Goal: Task Accomplishment & Management: Manage account settings

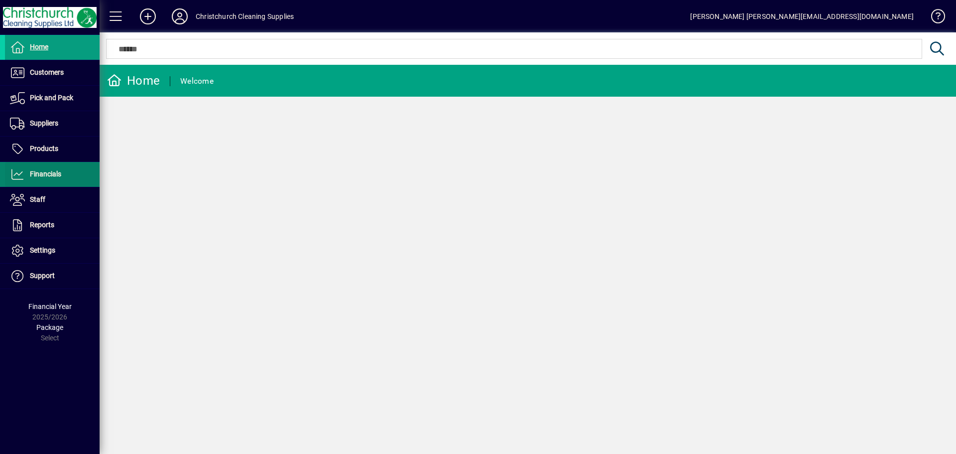
click at [58, 174] on span "Financials" at bounding box center [45, 174] width 31 height 8
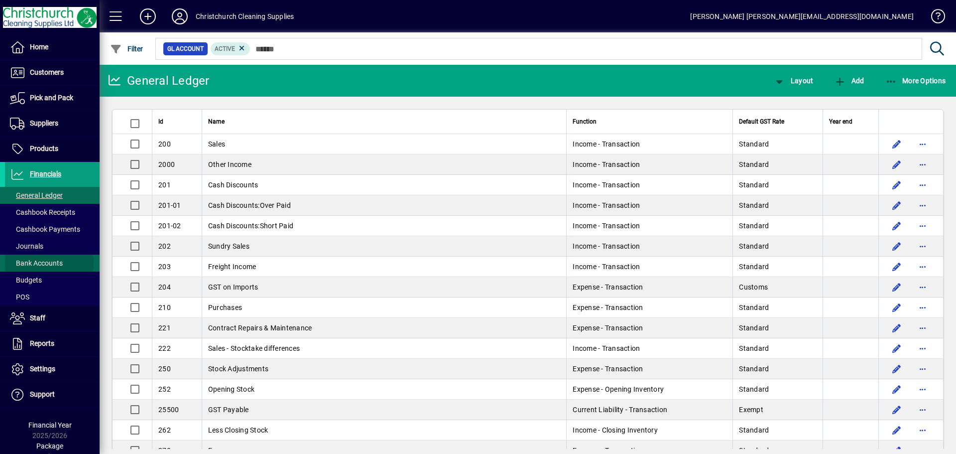
click at [49, 263] on span "Bank Accounts" at bounding box center [36, 263] width 53 height 8
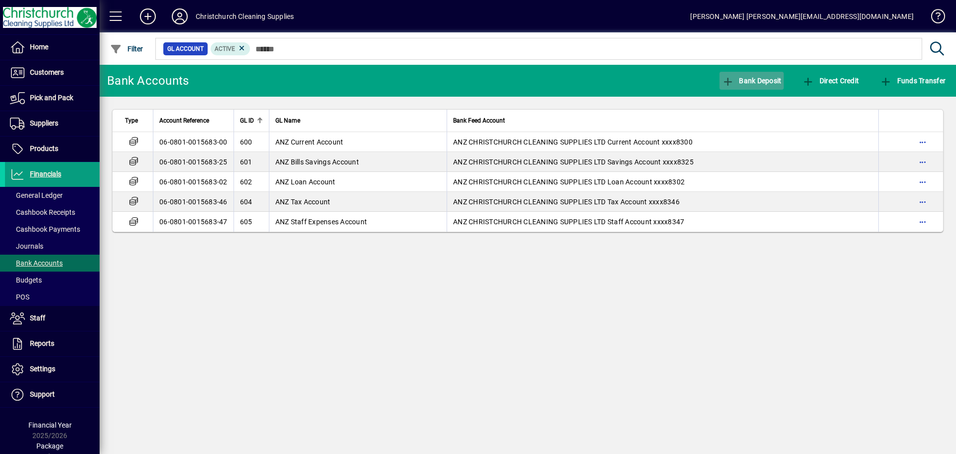
click at [748, 80] on span "Bank Deposit" at bounding box center [752, 81] width 60 height 8
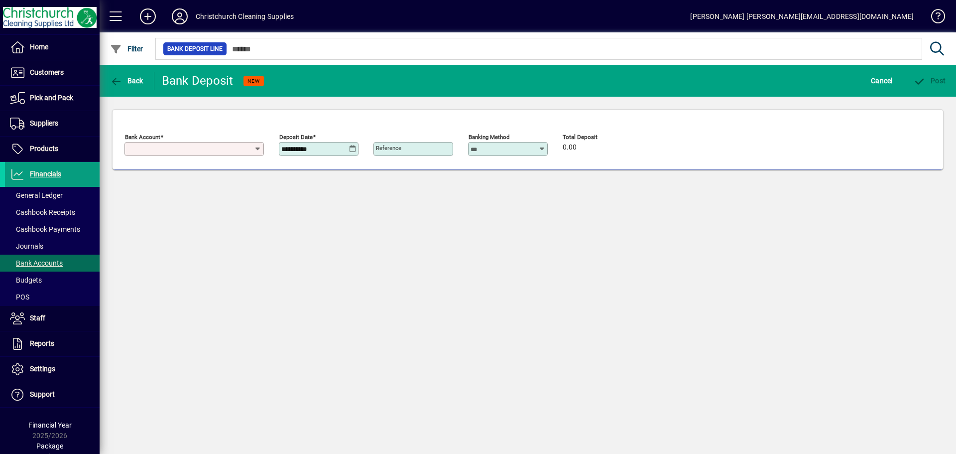
type input "**********"
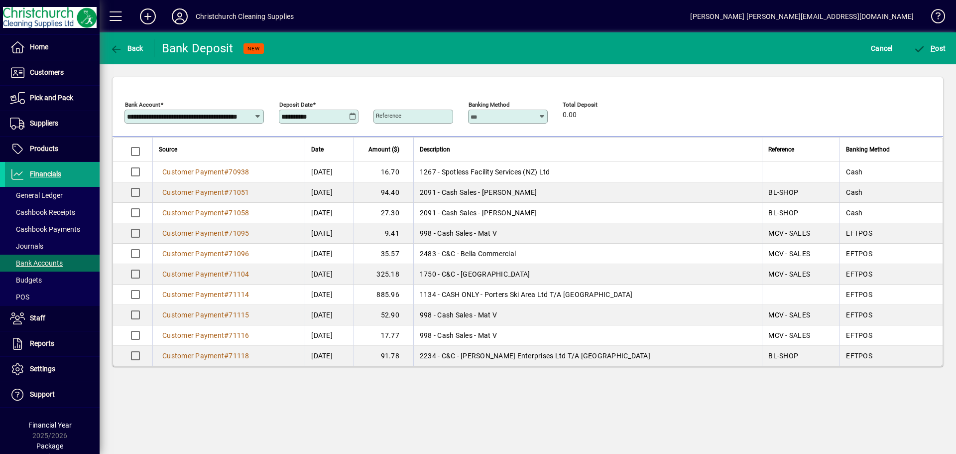
click at [351, 113] on icon at bounding box center [352, 117] width 7 height 8
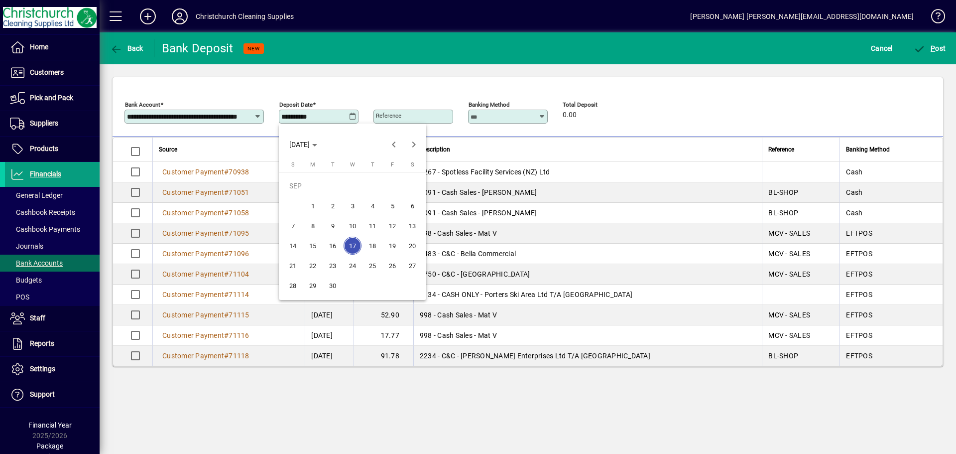
click at [335, 247] on span "16" at bounding box center [333, 246] width 18 height 18
type input "**********"
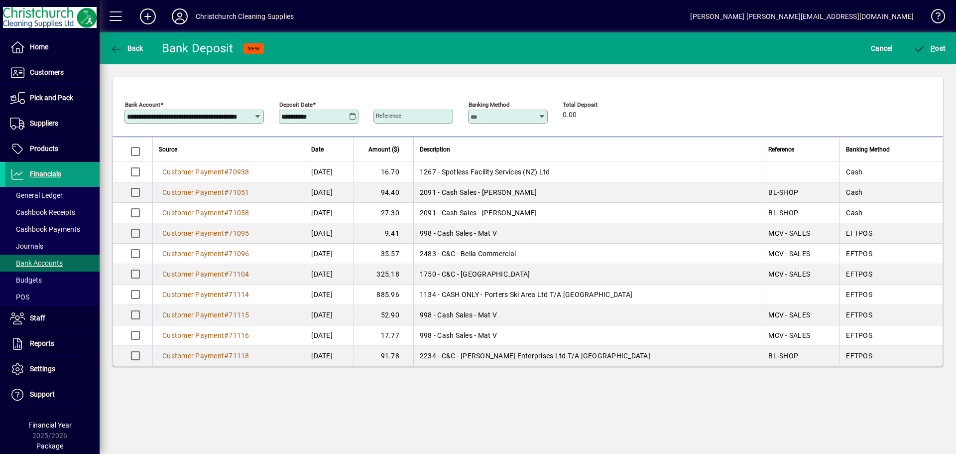
click at [542, 116] on icon at bounding box center [542, 117] width 7 height 8
click at [493, 191] on div "EFTPOS" at bounding box center [489, 193] width 27 height 10
type input "******"
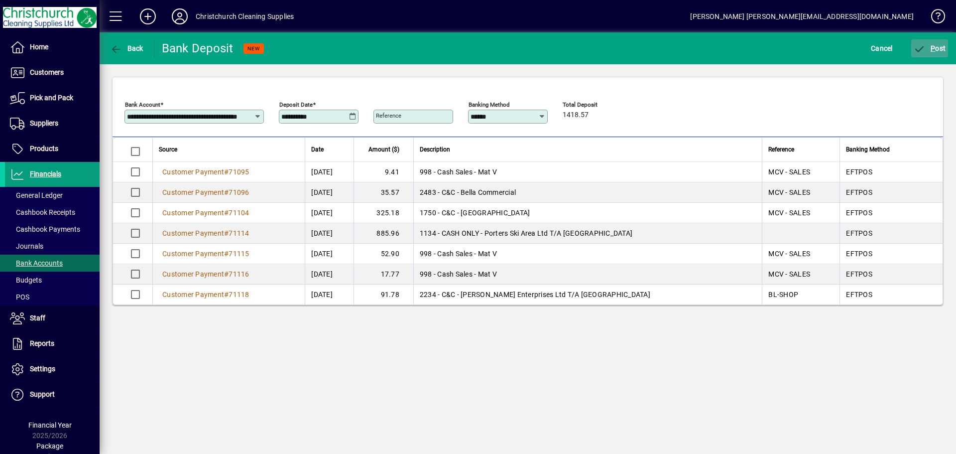
click at [937, 47] on span "P ost" at bounding box center [930, 48] width 32 height 8
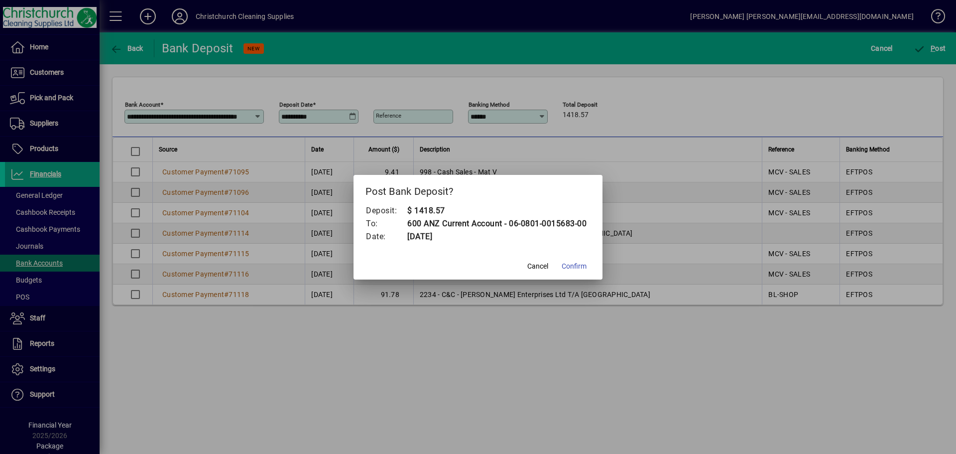
click at [586, 265] on span "Confirm" at bounding box center [574, 266] width 25 height 10
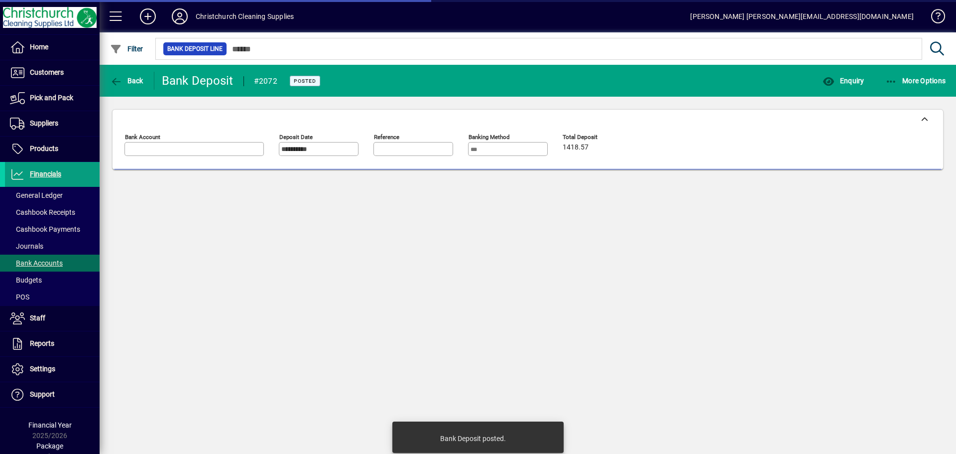
type input "**********"
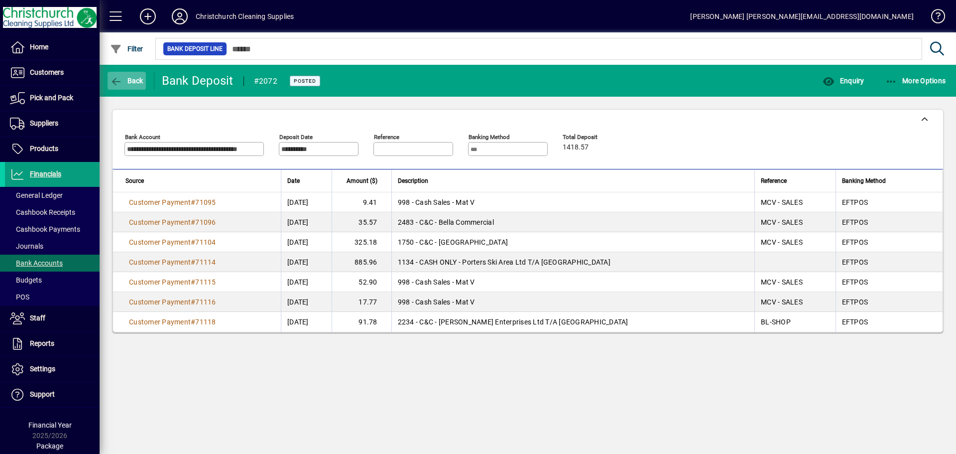
click at [135, 77] on span "Back" at bounding box center [126, 81] width 33 height 8
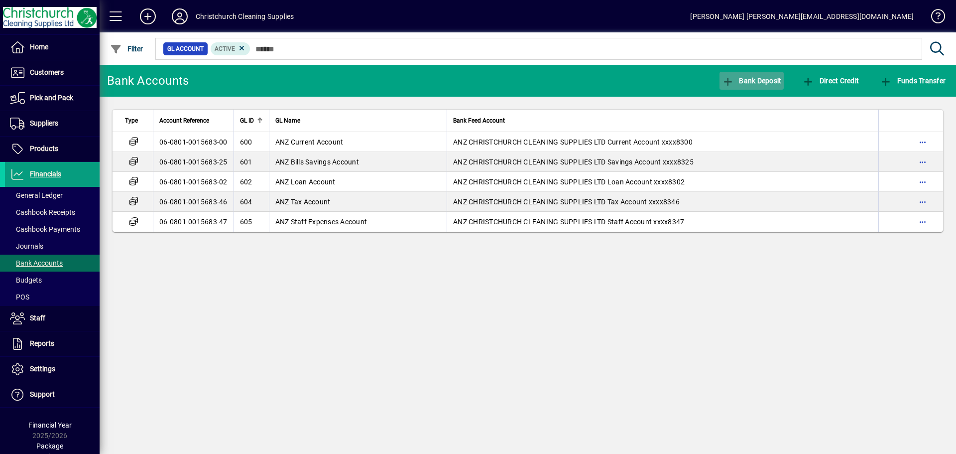
click at [763, 79] on span "Bank Deposit" at bounding box center [752, 81] width 60 height 8
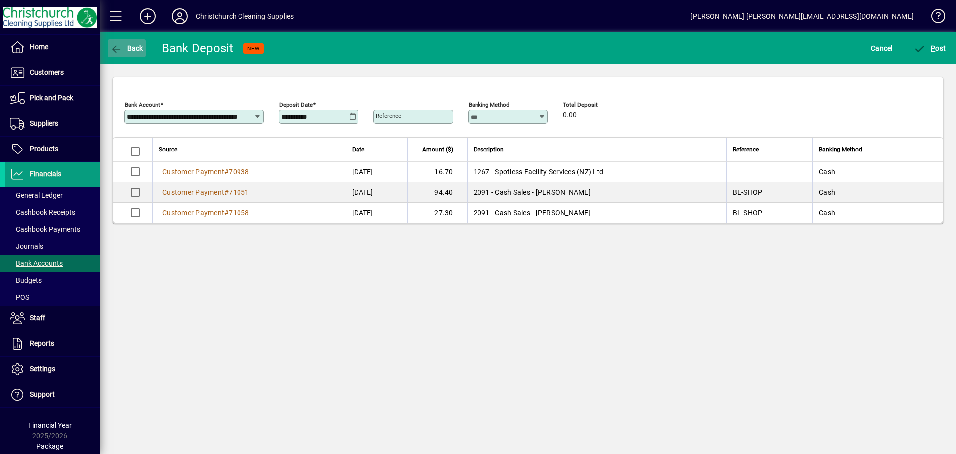
click at [131, 46] on span "Back" at bounding box center [126, 48] width 33 height 8
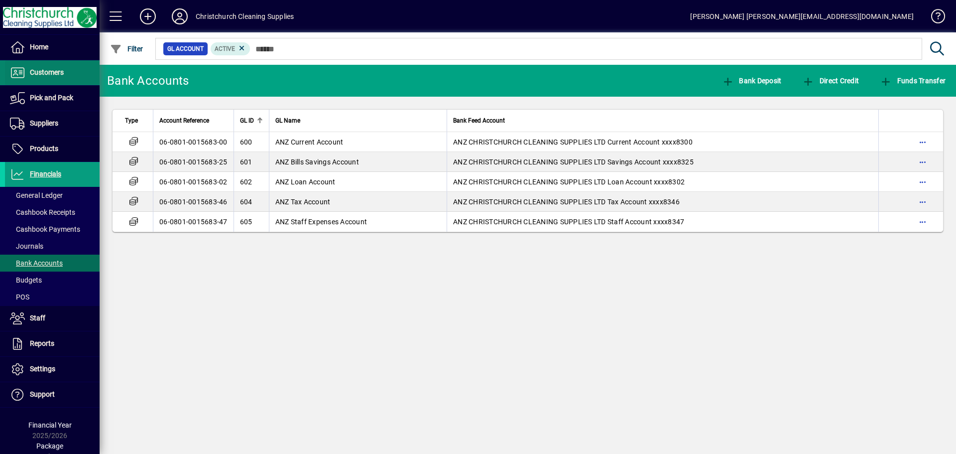
click at [60, 77] on span "Customers" at bounding box center [34, 73] width 59 height 12
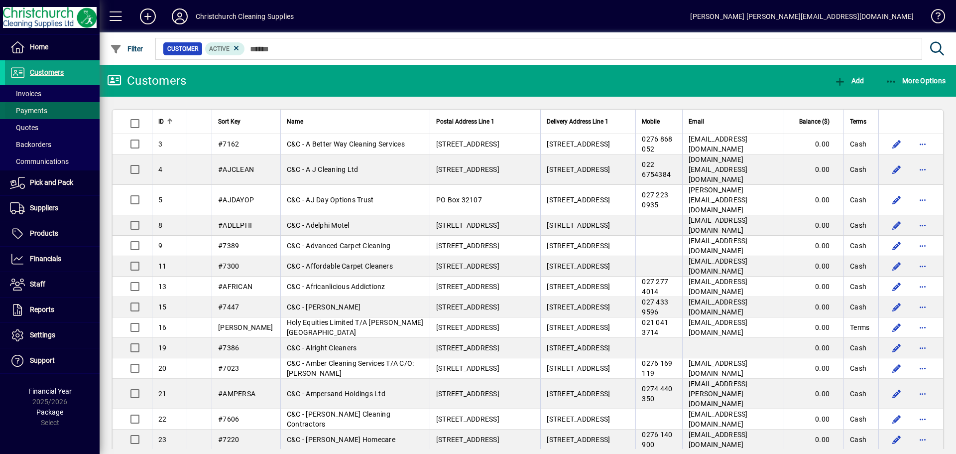
click at [45, 109] on span "Payments" at bounding box center [28, 111] width 37 height 8
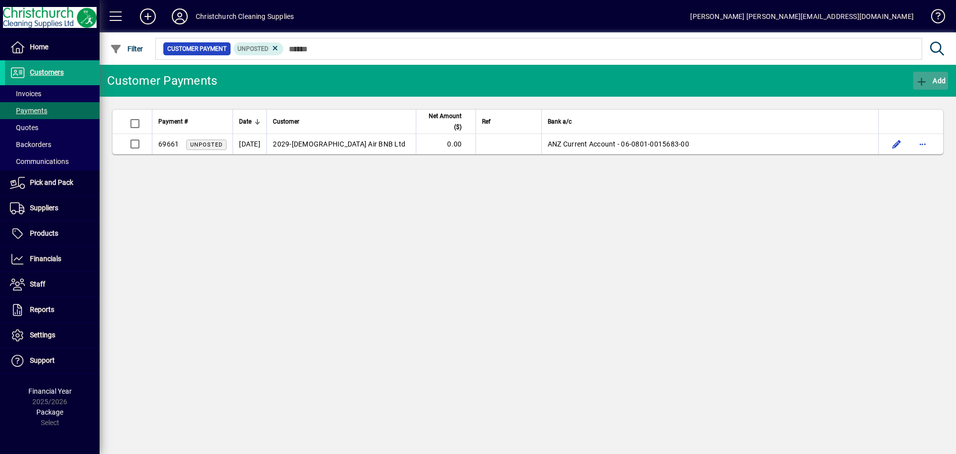
click at [943, 79] on span "Add" at bounding box center [931, 81] width 30 height 8
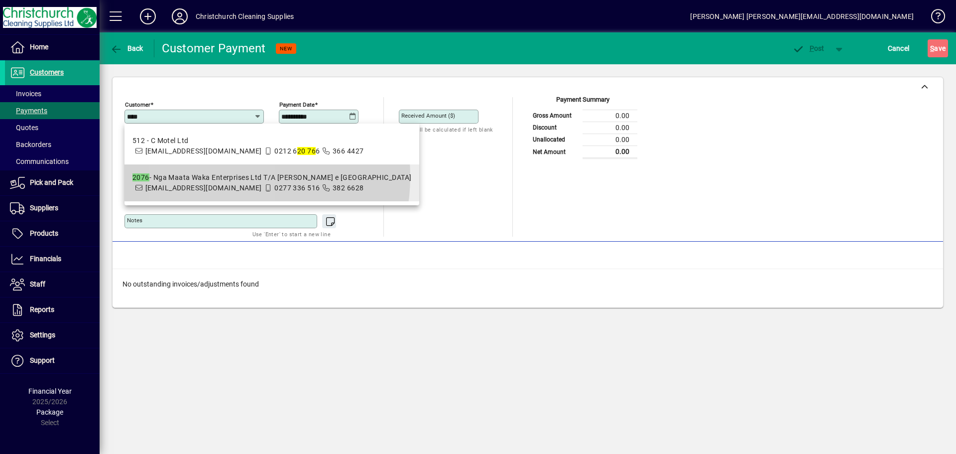
click at [216, 176] on div "2076 - Nga Maata Waka Enterprises Ltd T/A [PERSON_NAME] e [GEOGRAPHIC_DATA]" at bounding box center [272, 177] width 279 height 10
type input "**********"
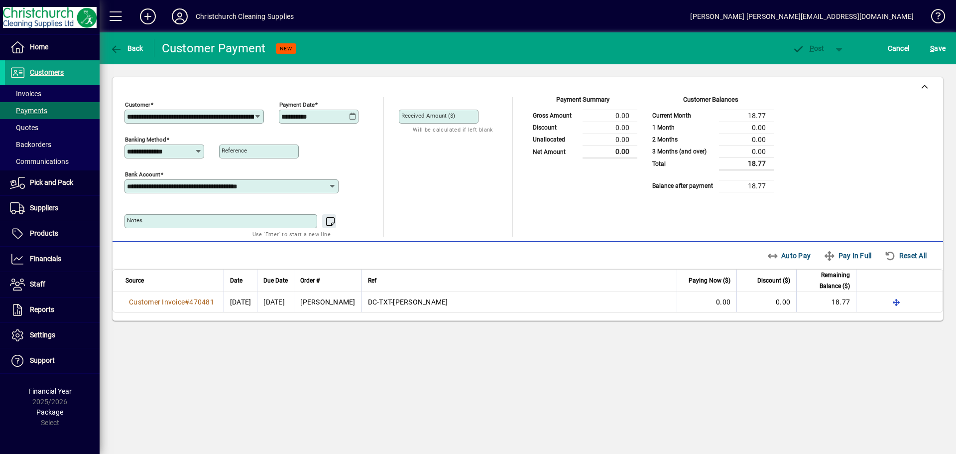
click at [353, 114] on icon at bounding box center [352, 117] width 7 height 8
click at [334, 245] on span "16" at bounding box center [333, 246] width 18 height 18
type input "**********"
click at [467, 117] on input "Received Amount ($)" at bounding box center [440, 117] width 77 height 8
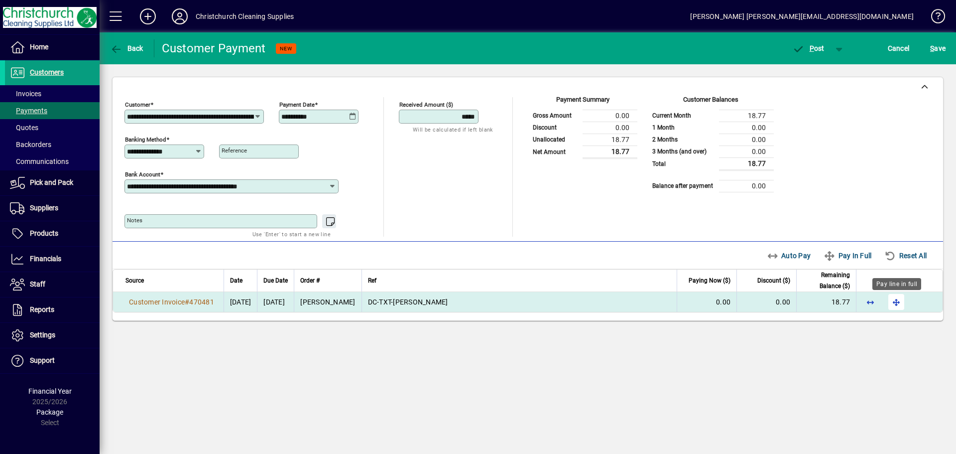
type input "*****"
click at [895, 300] on span "button" at bounding box center [897, 302] width 24 height 24
click at [814, 46] on span "P ost" at bounding box center [809, 48] width 32 height 8
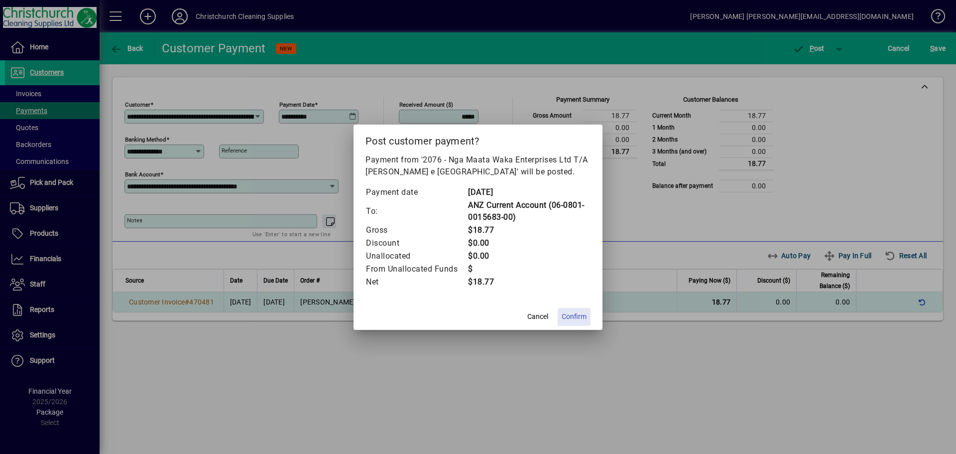
click at [572, 317] on span "Confirm" at bounding box center [574, 316] width 25 height 10
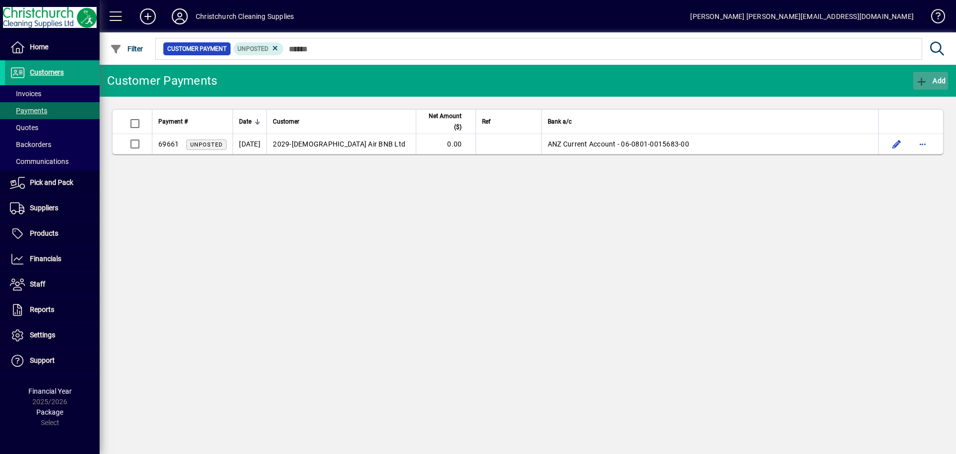
click at [932, 81] on span "Add" at bounding box center [931, 81] width 30 height 8
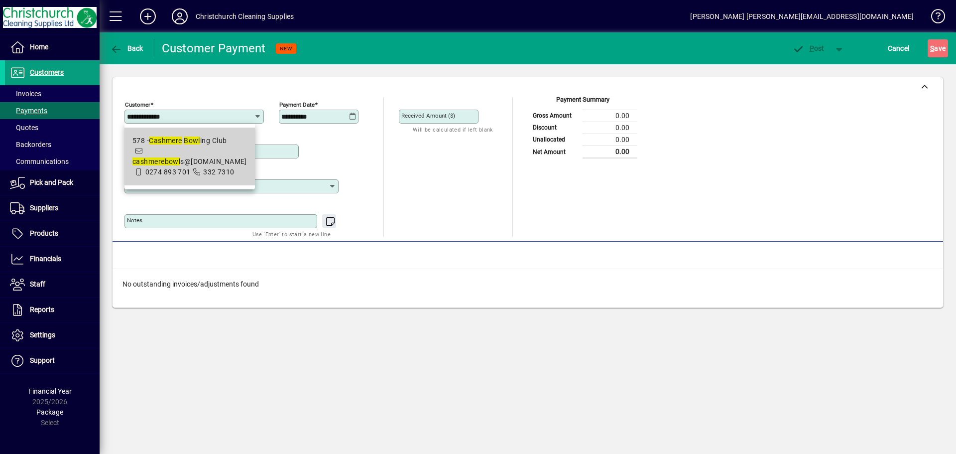
click at [198, 139] on em "Bowl" at bounding box center [192, 140] width 16 height 8
type input "**********"
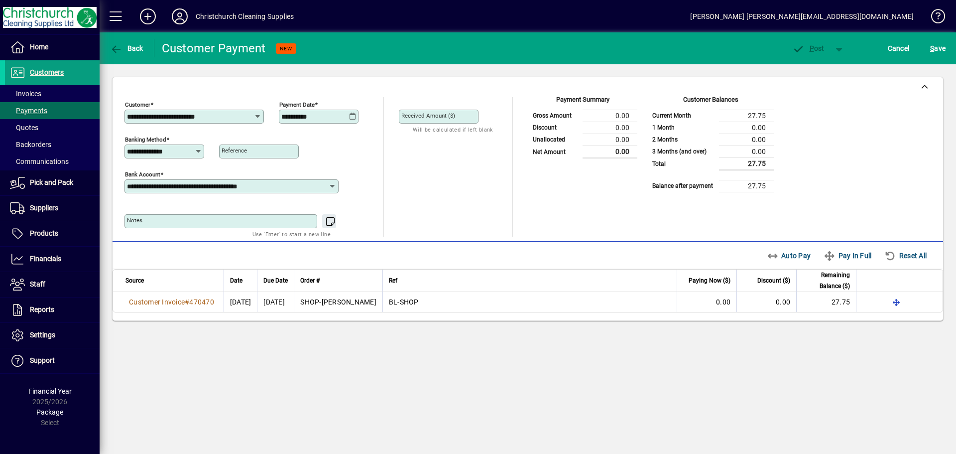
click at [353, 113] on icon at bounding box center [352, 117] width 7 height 8
click at [333, 242] on span "16" at bounding box center [333, 246] width 18 height 18
type input "**********"
click at [465, 118] on input "Received Amount ($)" at bounding box center [440, 117] width 77 height 8
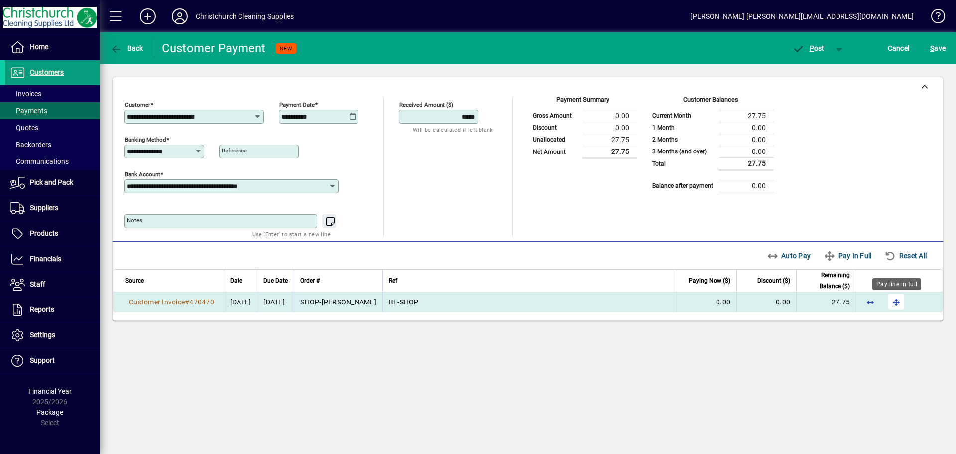
type input "*****"
click at [895, 296] on span "button" at bounding box center [897, 302] width 24 height 24
click at [817, 46] on span "P ost" at bounding box center [809, 48] width 32 height 8
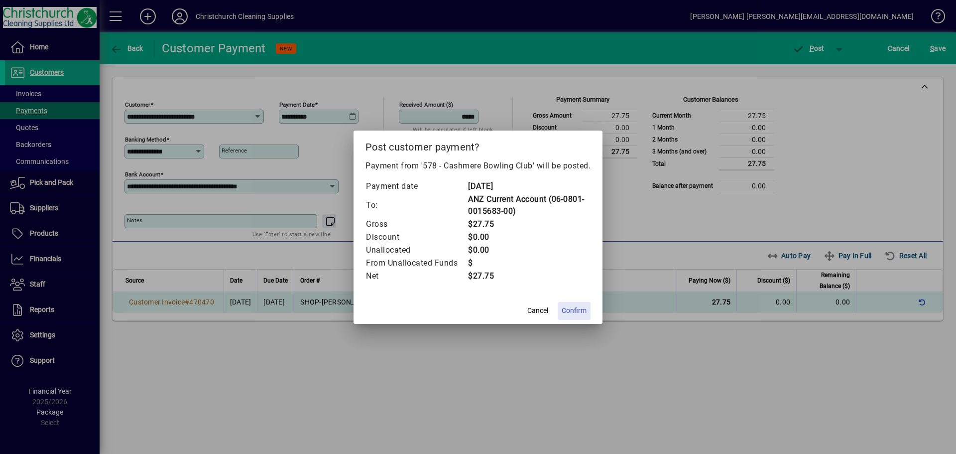
click at [575, 316] on span "Confirm" at bounding box center [574, 310] width 25 height 10
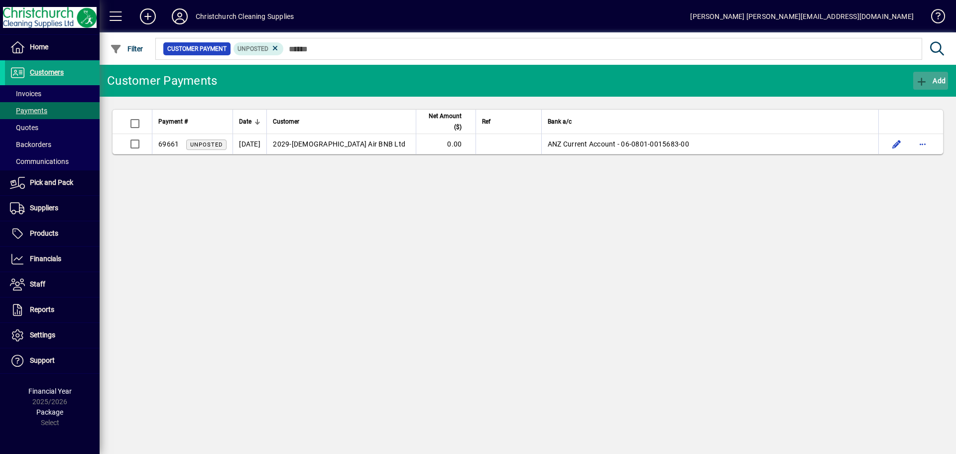
click at [937, 78] on span "Add" at bounding box center [931, 81] width 30 height 8
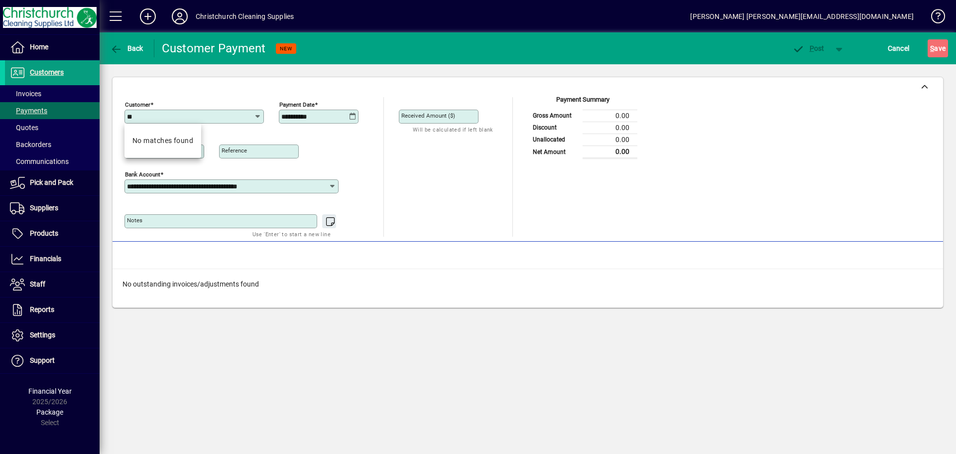
type input "*"
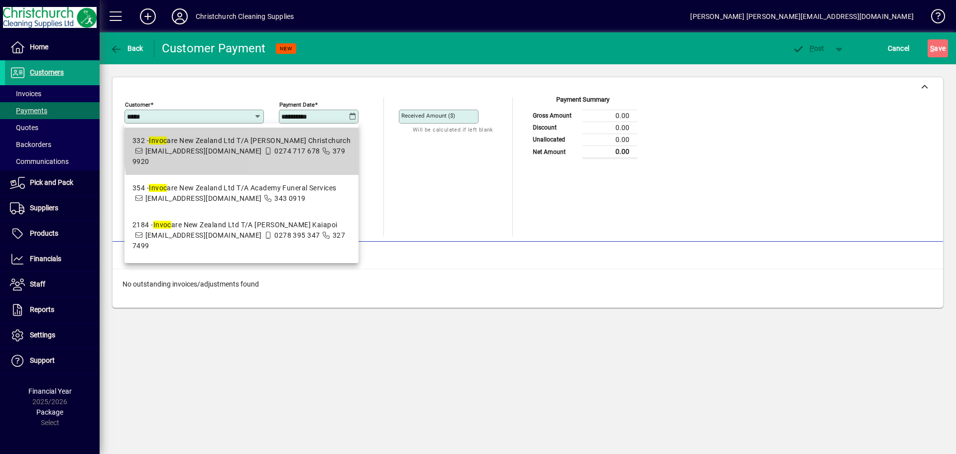
click at [289, 139] on div "332 - Invoc are New Zealand Ltd T/A [PERSON_NAME] [GEOGRAPHIC_DATA]" at bounding box center [242, 140] width 218 height 10
type input "**********"
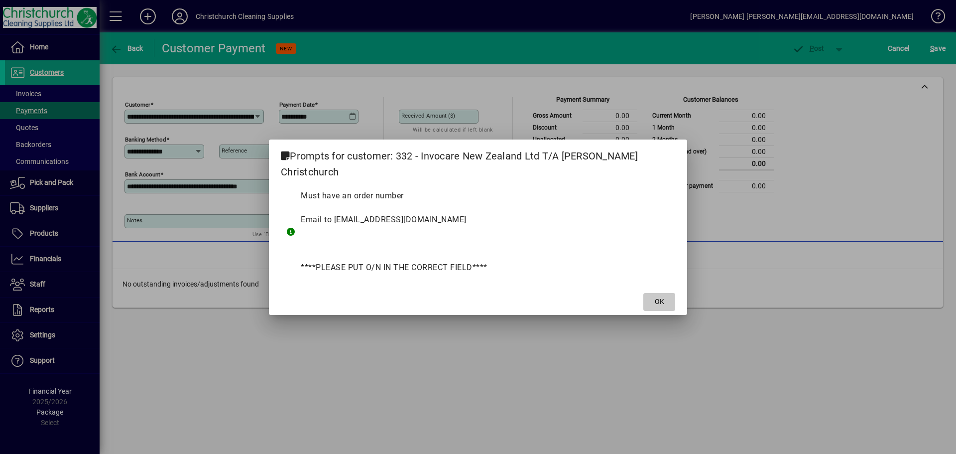
click at [651, 294] on span at bounding box center [660, 302] width 32 height 24
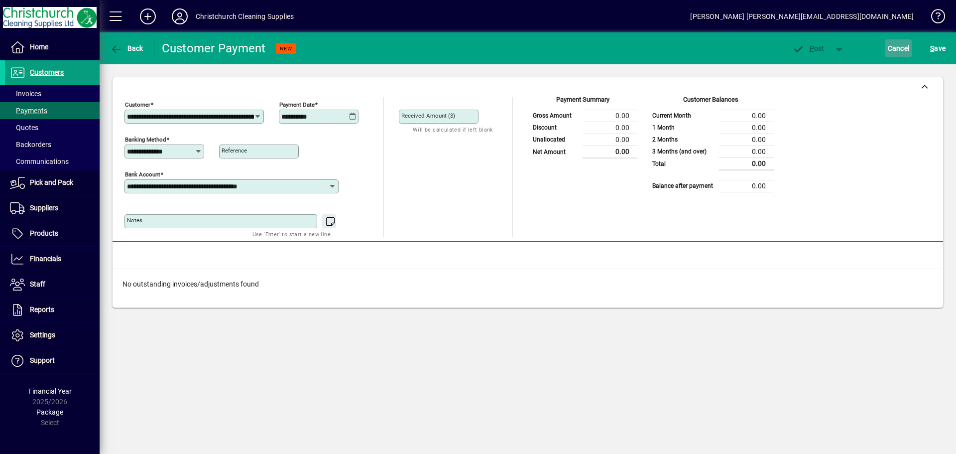
click at [895, 45] on span "Cancel" at bounding box center [899, 48] width 22 height 16
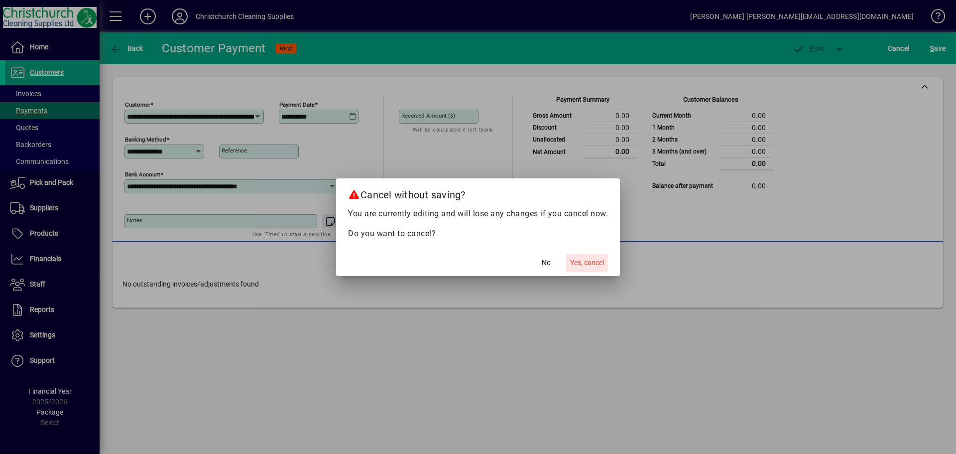
click at [595, 262] on span "Yes, cancel" at bounding box center [587, 263] width 34 height 10
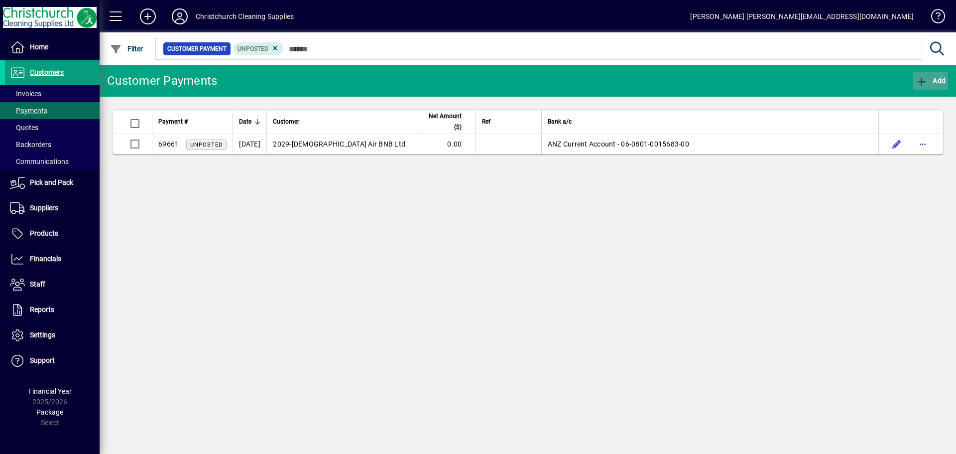
click at [944, 78] on span "Add" at bounding box center [931, 81] width 30 height 8
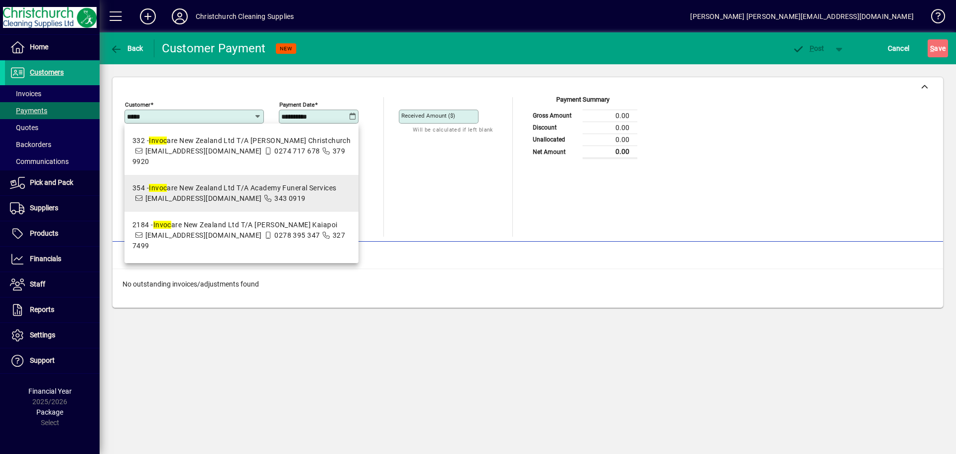
click at [196, 183] on div "354 - Invoc are New Zealand Ltd T/A Academy Funeral Services" at bounding box center [235, 188] width 204 height 10
type input "**********"
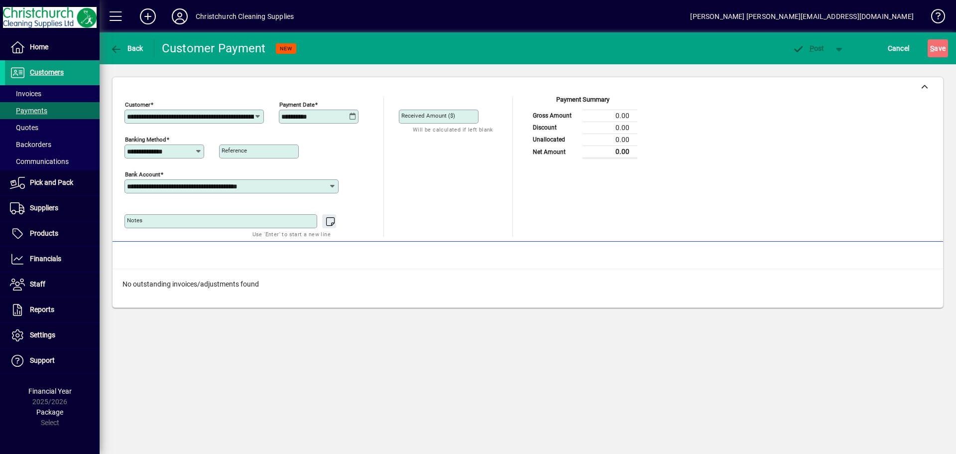
scroll to position [0, 76]
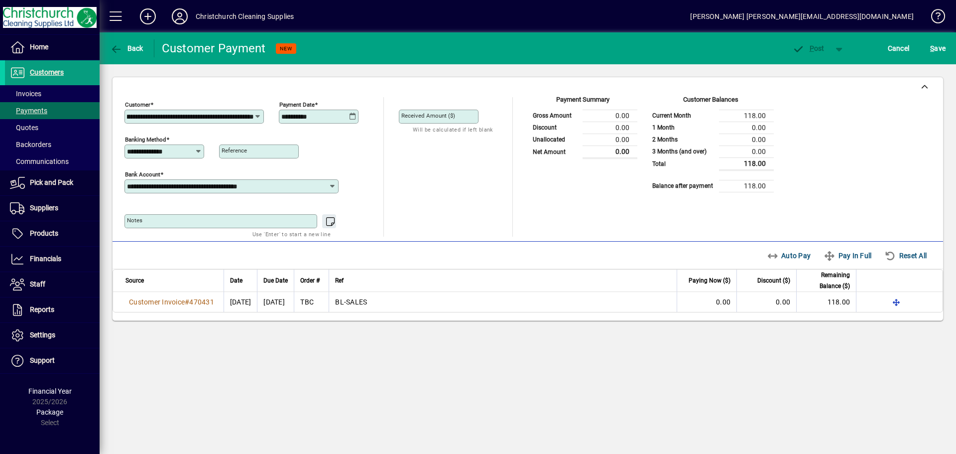
click at [353, 114] on icon at bounding box center [352, 117] width 7 height 8
click at [333, 243] on span "16" at bounding box center [333, 246] width 18 height 18
type input "**********"
click at [461, 117] on input "Received Amount ($)" at bounding box center [440, 117] width 77 height 8
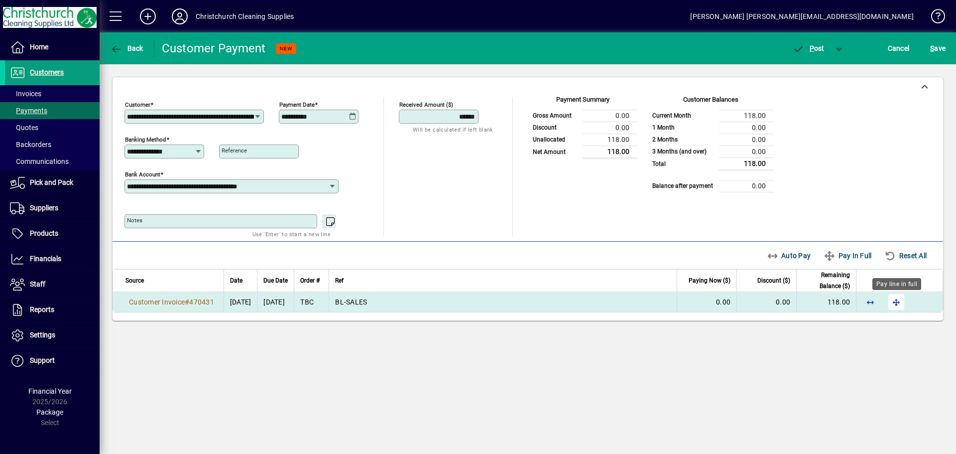
type input "******"
click at [895, 301] on span "button" at bounding box center [897, 302] width 24 height 24
click at [819, 50] on span "P ost" at bounding box center [809, 48] width 32 height 8
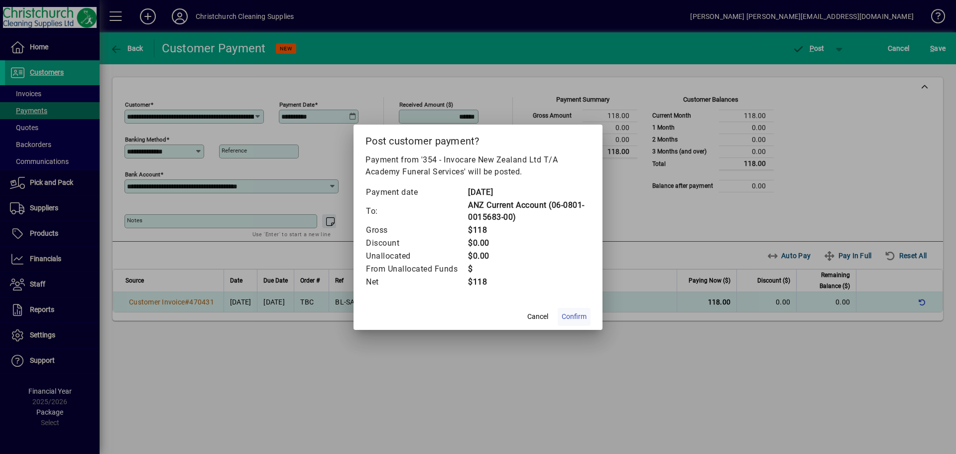
click at [577, 315] on span "Confirm" at bounding box center [574, 316] width 25 height 10
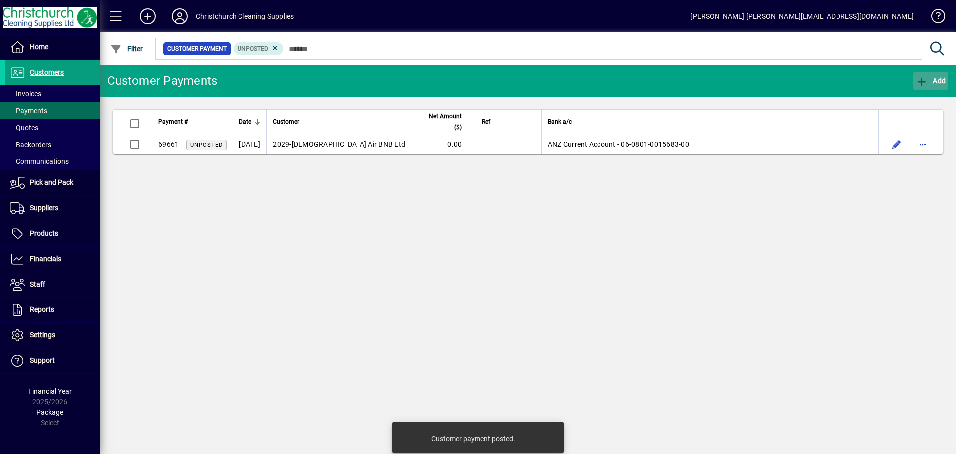
click at [926, 77] on icon "button" at bounding box center [922, 82] width 12 height 10
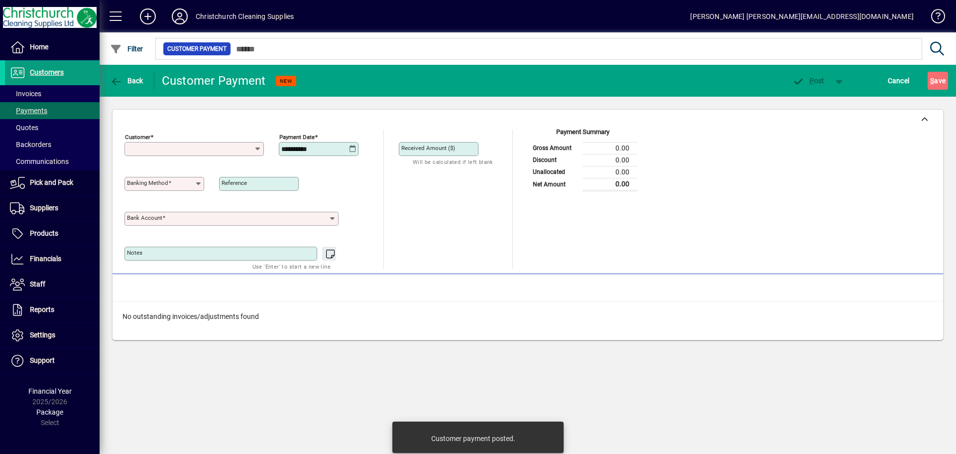
type input "**********"
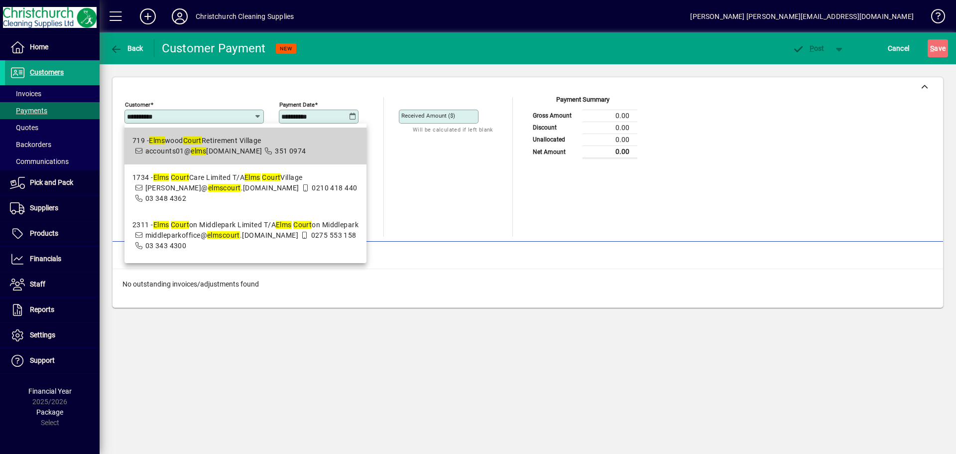
click at [232, 140] on div "719 - Elms wood Court Retirement Village" at bounding box center [220, 140] width 174 height 10
type input "**********"
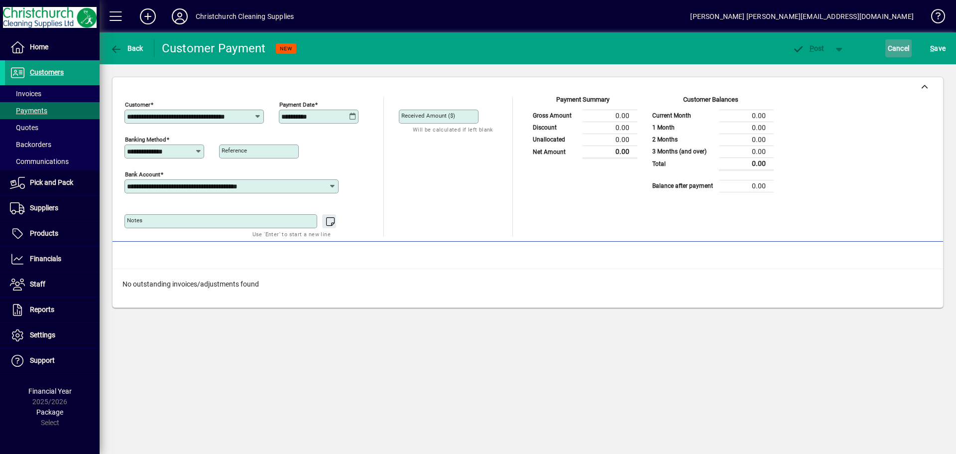
click at [897, 48] on span "Cancel" at bounding box center [899, 48] width 22 height 16
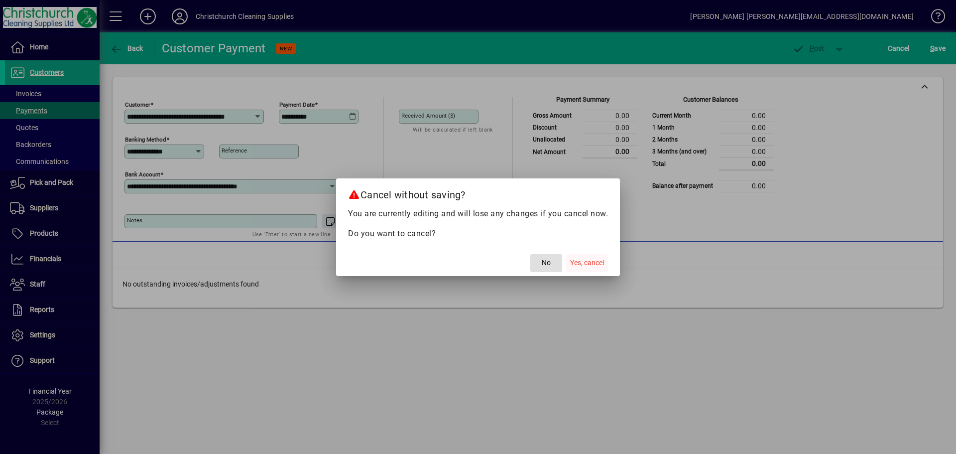
click at [600, 262] on span "Yes, cancel" at bounding box center [587, 263] width 34 height 10
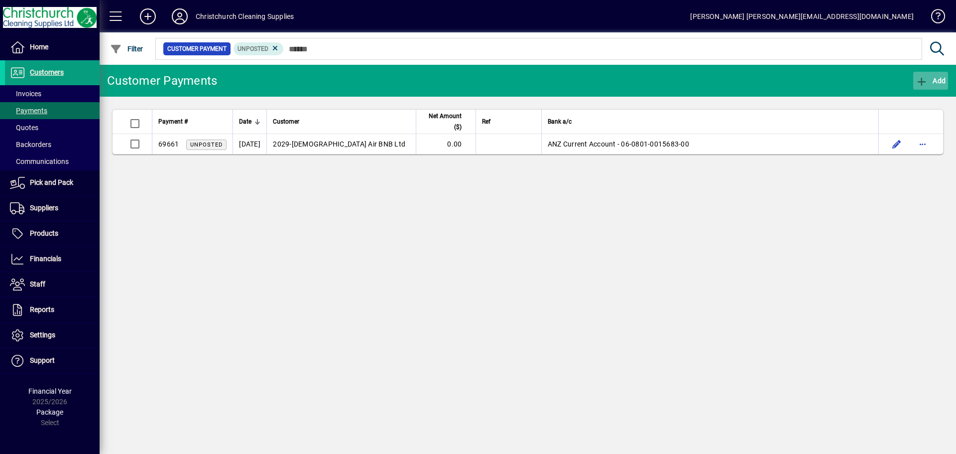
click at [932, 82] on span "Add" at bounding box center [931, 81] width 30 height 8
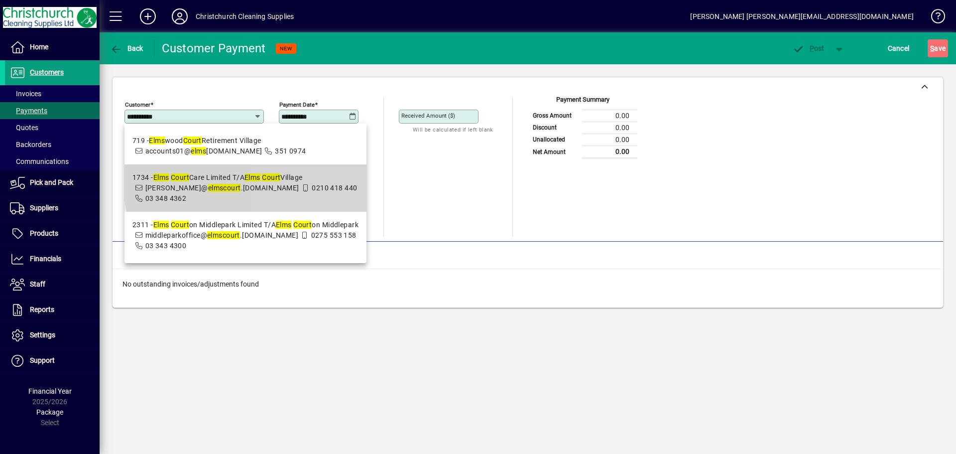
click at [280, 179] on em "Court" at bounding box center [271, 177] width 18 height 8
type input "**********"
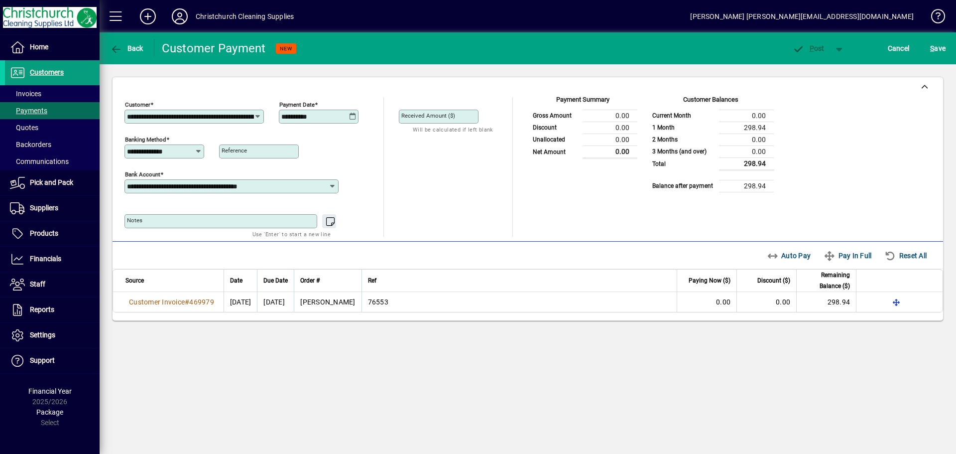
click at [354, 116] on icon at bounding box center [352, 117] width 7 height 8
click at [330, 244] on span "16" at bounding box center [333, 246] width 18 height 18
type input "**********"
click at [474, 116] on input "Received Amount ($)" at bounding box center [440, 117] width 77 height 8
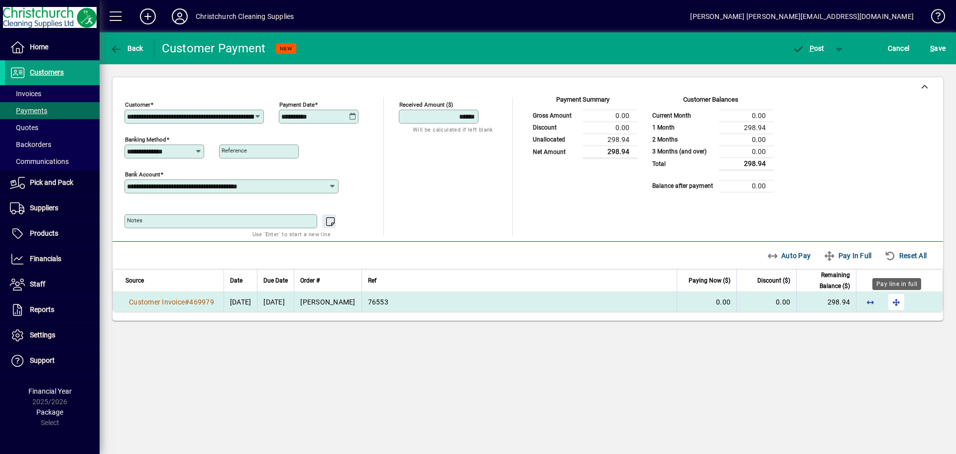
type input "******"
click at [898, 303] on span "button" at bounding box center [897, 302] width 24 height 24
click at [811, 48] on span "P" at bounding box center [812, 48] width 4 height 8
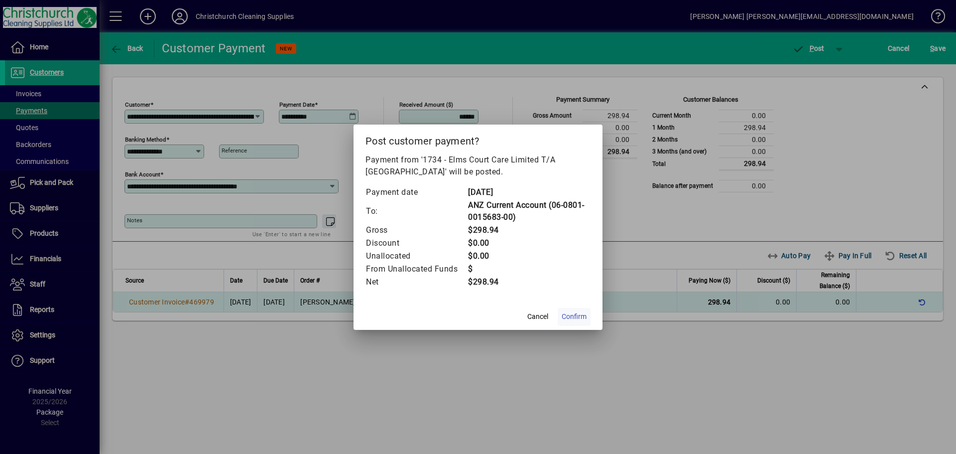
click at [574, 315] on span "Confirm" at bounding box center [574, 316] width 25 height 10
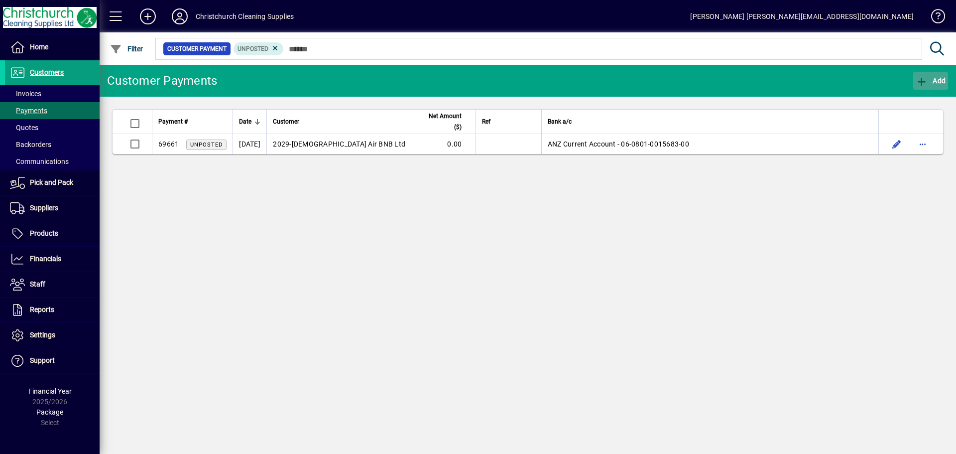
click at [941, 79] on span "Add" at bounding box center [931, 81] width 30 height 8
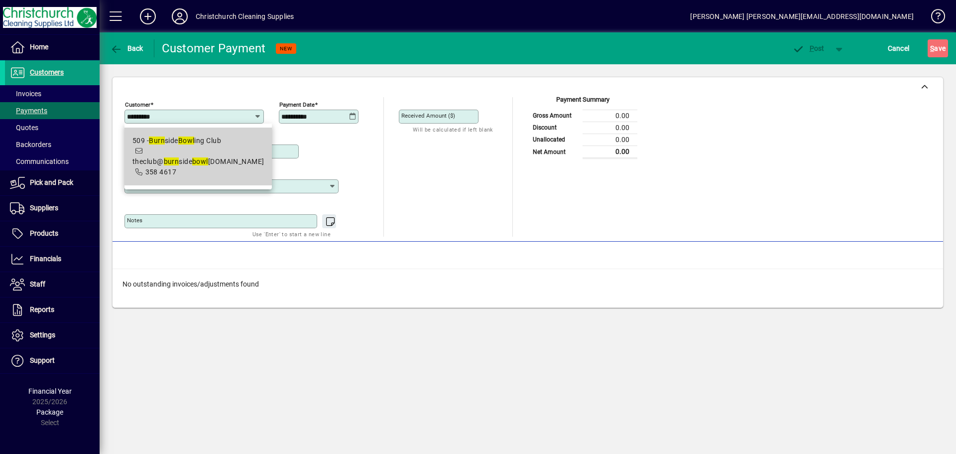
click at [212, 140] on div "509 - Burn side Bowl ing Club" at bounding box center [199, 140] width 132 height 10
type input "**********"
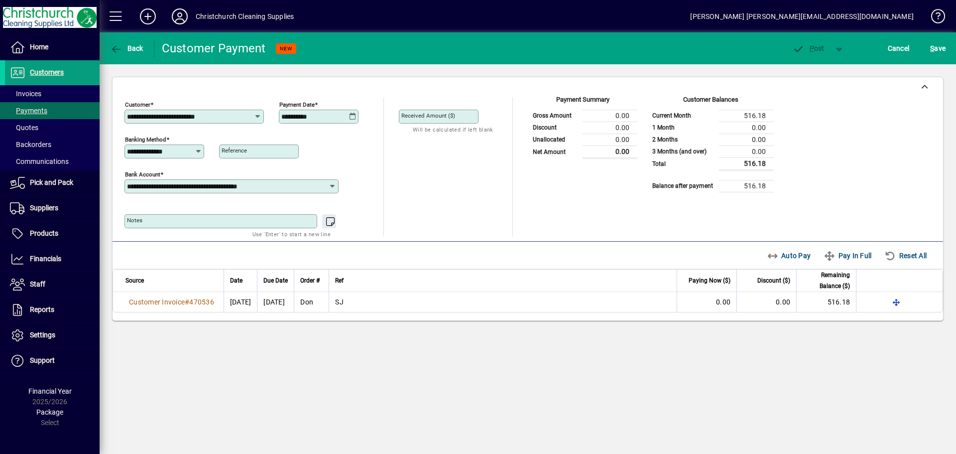
click at [354, 119] on icon at bounding box center [352, 117] width 7 height 8
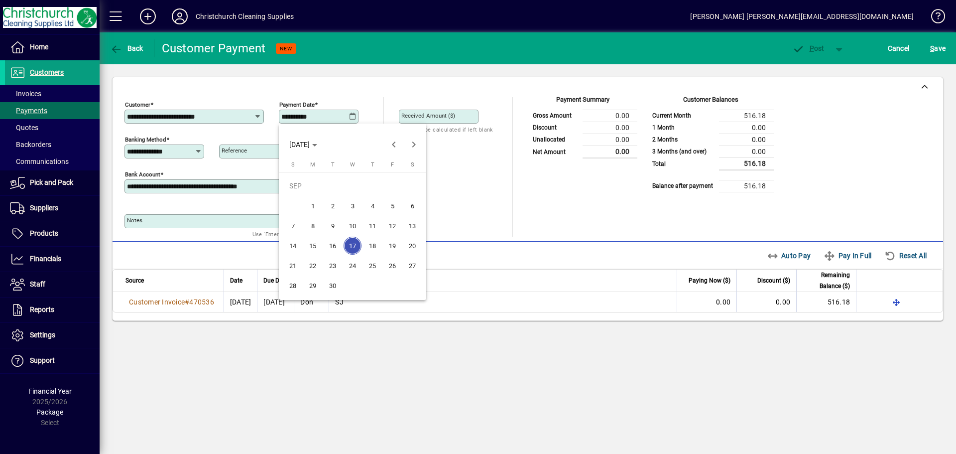
click at [337, 247] on span "16" at bounding box center [333, 246] width 18 height 18
type input "**********"
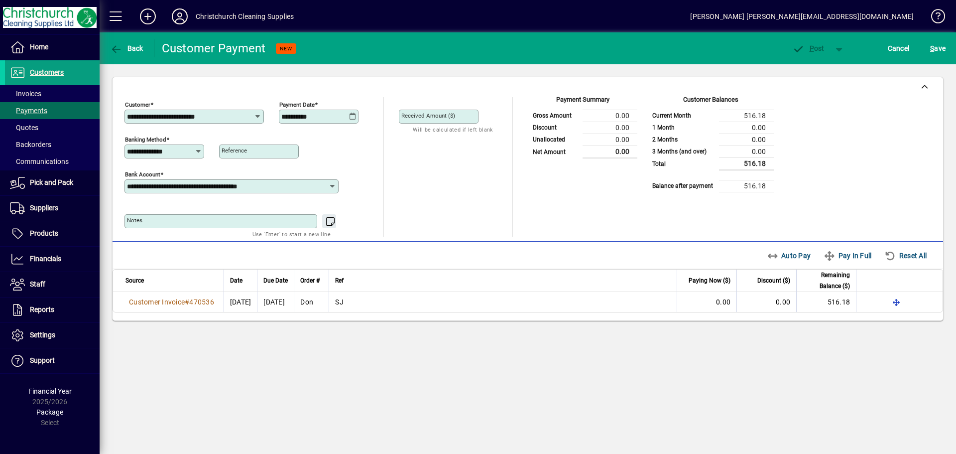
click at [470, 116] on input "Received Amount ($)" at bounding box center [440, 117] width 77 height 8
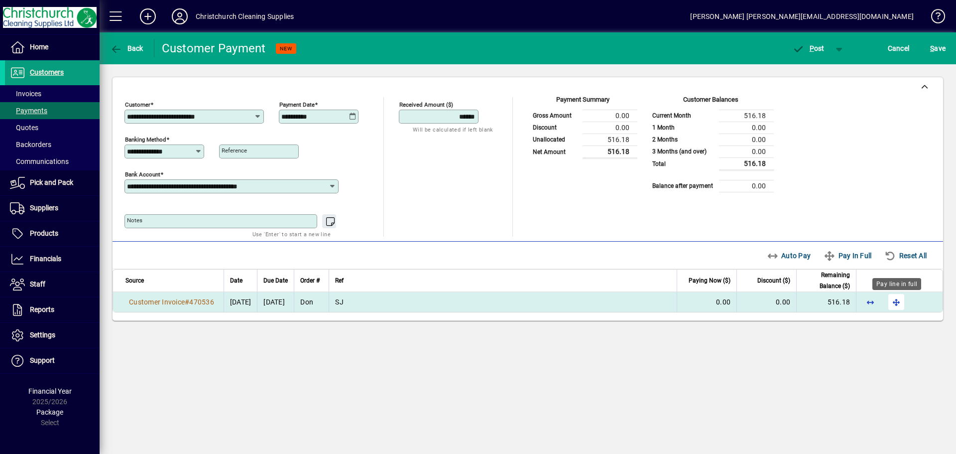
type input "******"
click at [897, 297] on span "button" at bounding box center [897, 302] width 24 height 24
click at [821, 47] on span "P ost" at bounding box center [809, 48] width 32 height 8
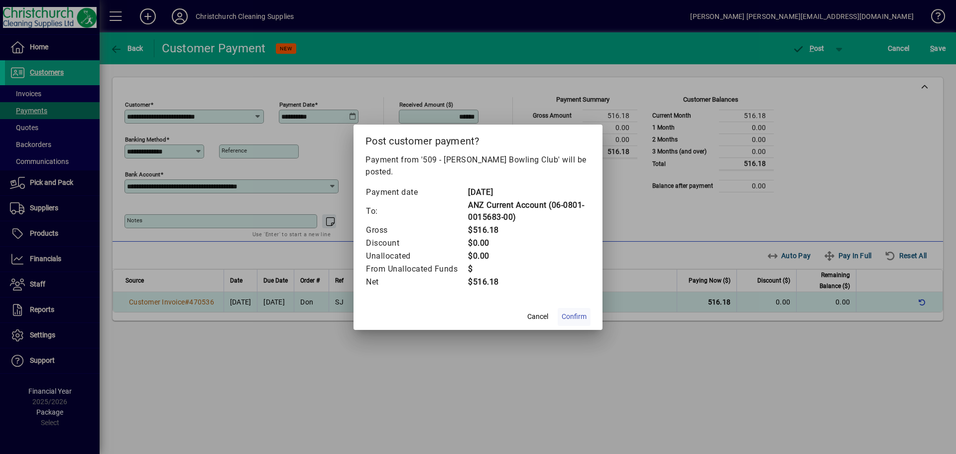
click at [571, 311] on span "Confirm" at bounding box center [574, 316] width 25 height 10
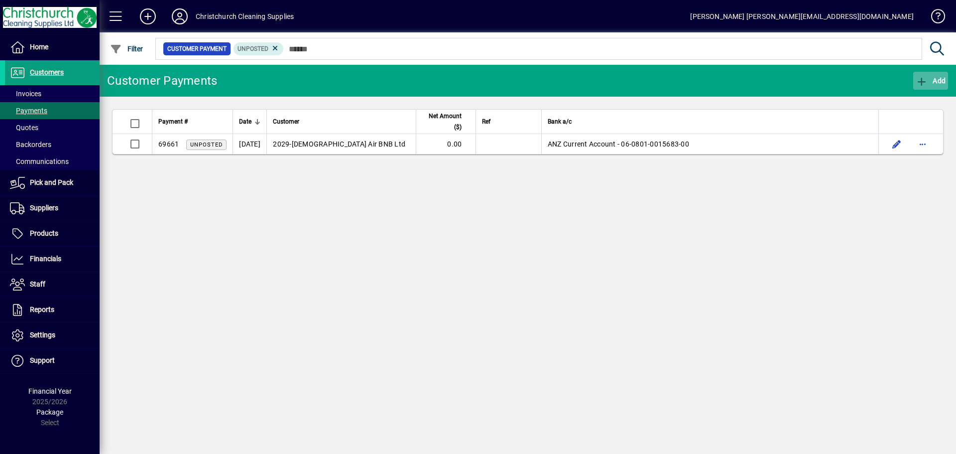
click at [934, 83] on span "Add" at bounding box center [931, 81] width 30 height 8
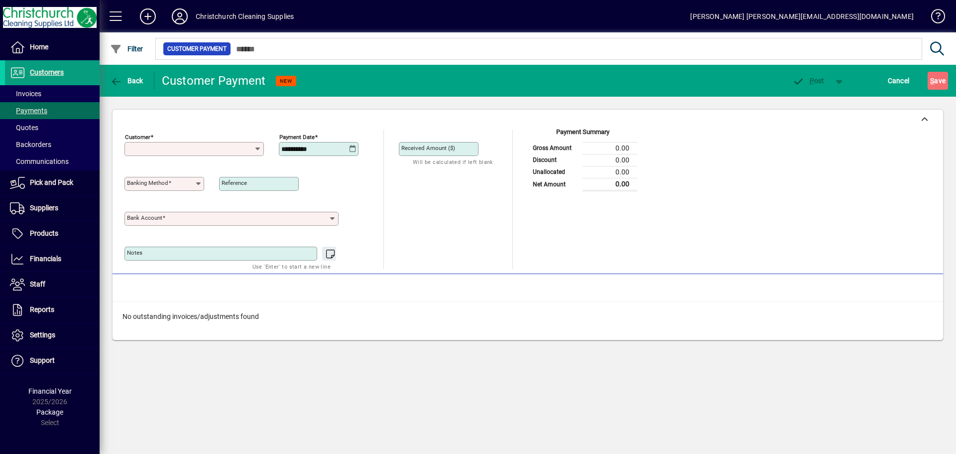
type input "**********"
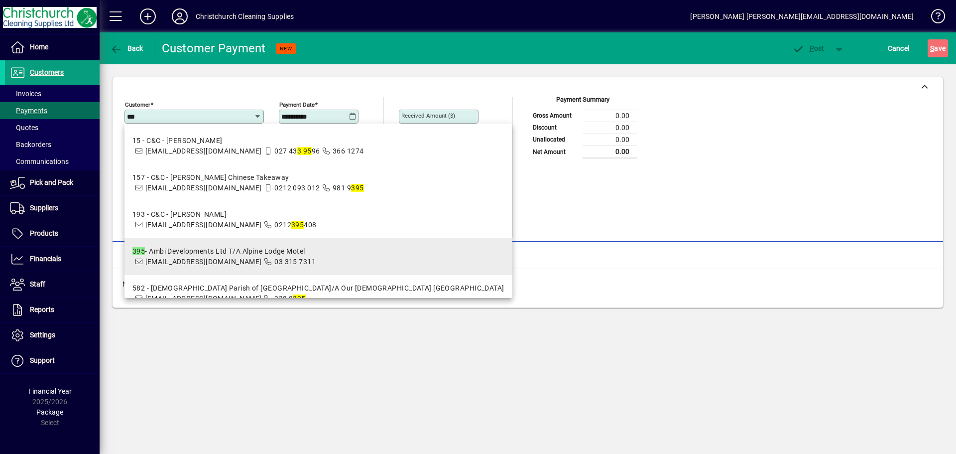
click at [259, 251] on div "395 - Ambi Developments Ltd T/A Alpine Lodge Motel" at bounding box center [224, 251] width 183 height 10
type input "**********"
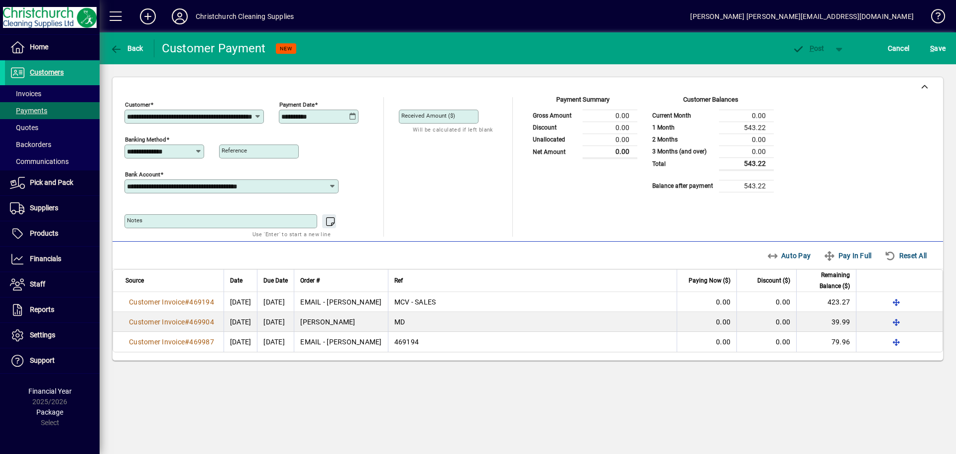
click at [354, 116] on icon at bounding box center [352, 117] width 7 height 8
click at [333, 247] on span "16" at bounding box center [333, 246] width 18 height 18
type input "**********"
click at [462, 119] on input "Received Amount ($)" at bounding box center [440, 117] width 77 height 8
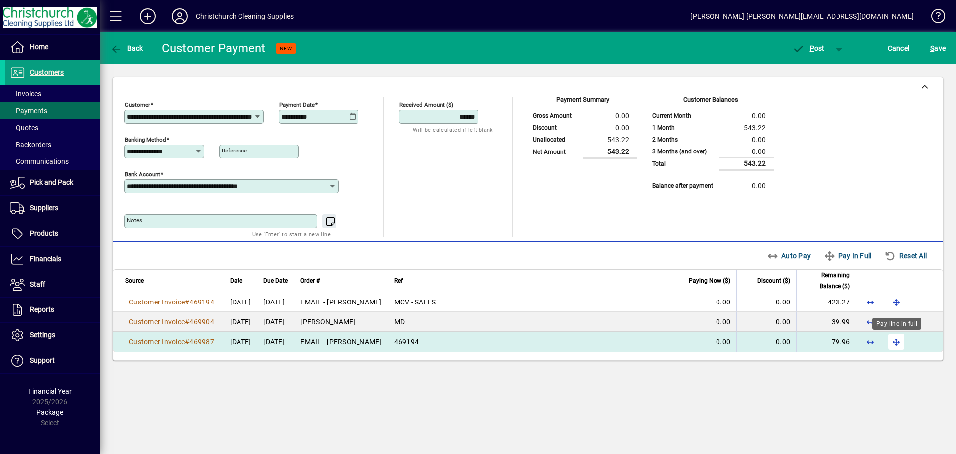
type input "******"
click at [898, 340] on span "button" at bounding box center [897, 342] width 24 height 24
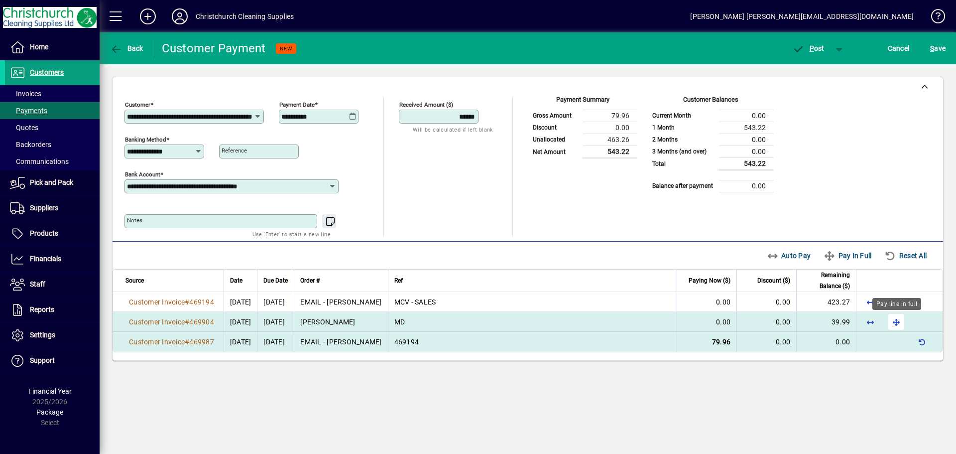
click at [896, 322] on span "button" at bounding box center [897, 322] width 24 height 24
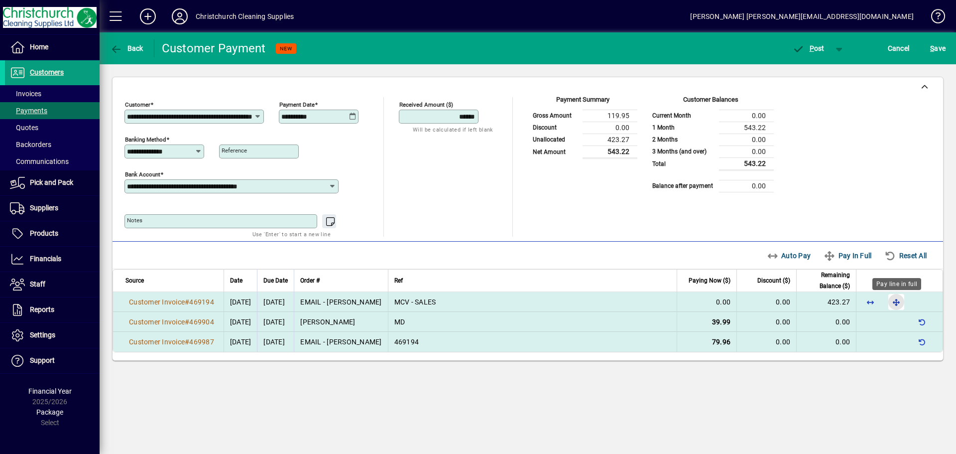
click at [897, 300] on span "button" at bounding box center [897, 302] width 24 height 24
click at [811, 49] on span "P" at bounding box center [812, 48] width 4 height 8
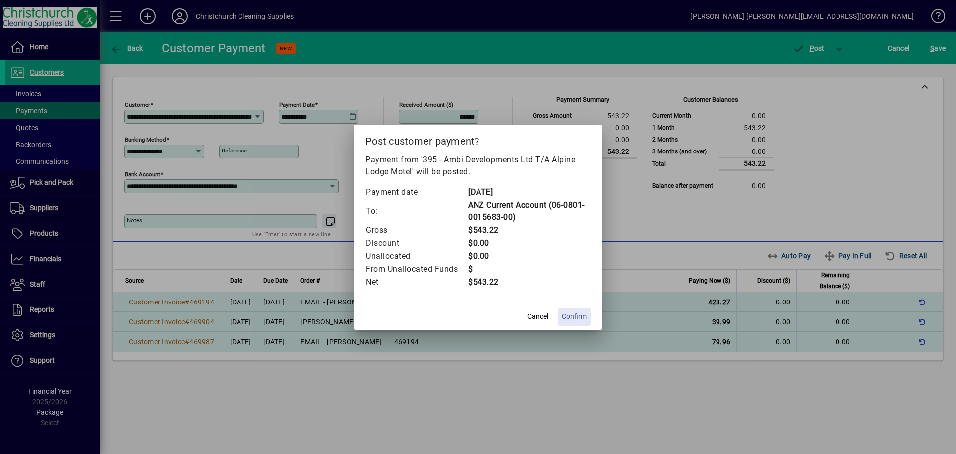
click at [566, 313] on span "Confirm" at bounding box center [574, 316] width 25 height 10
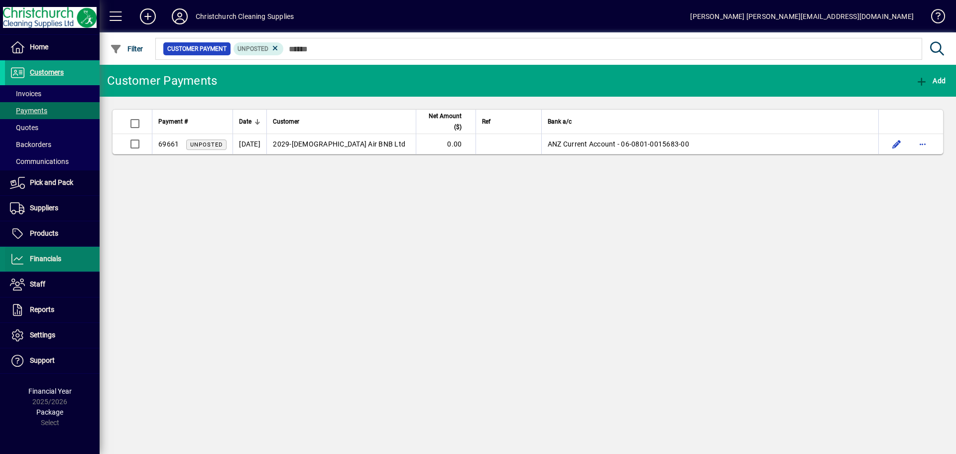
click at [57, 254] on span "Financials" at bounding box center [33, 259] width 56 height 12
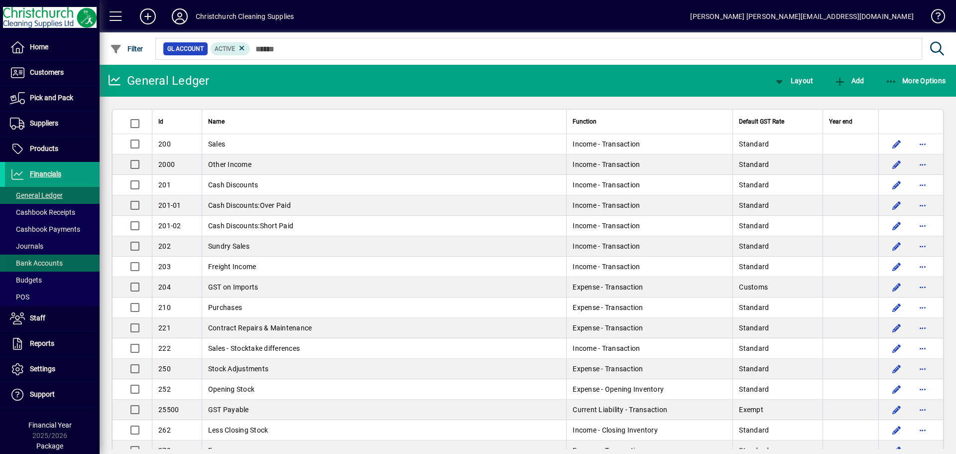
click at [69, 264] on span at bounding box center [52, 263] width 95 height 24
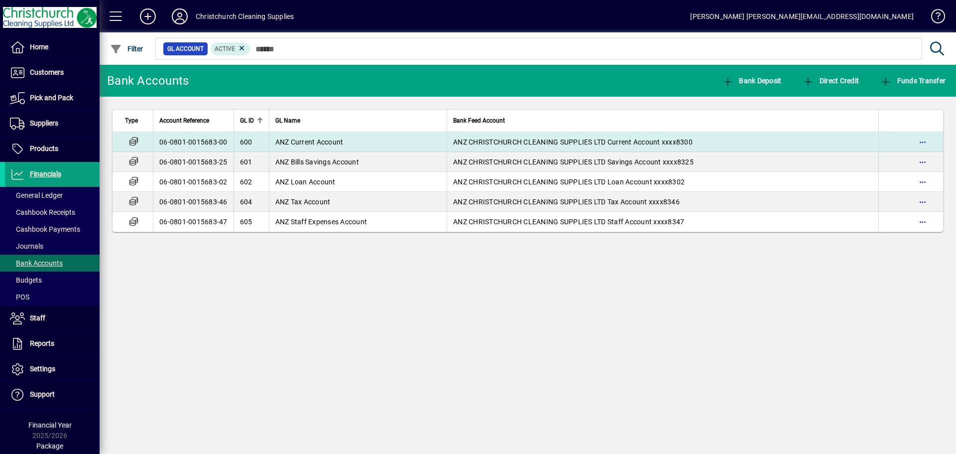
click at [304, 138] on span "ANZ Current Account" at bounding box center [309, 142] width 68 height 8
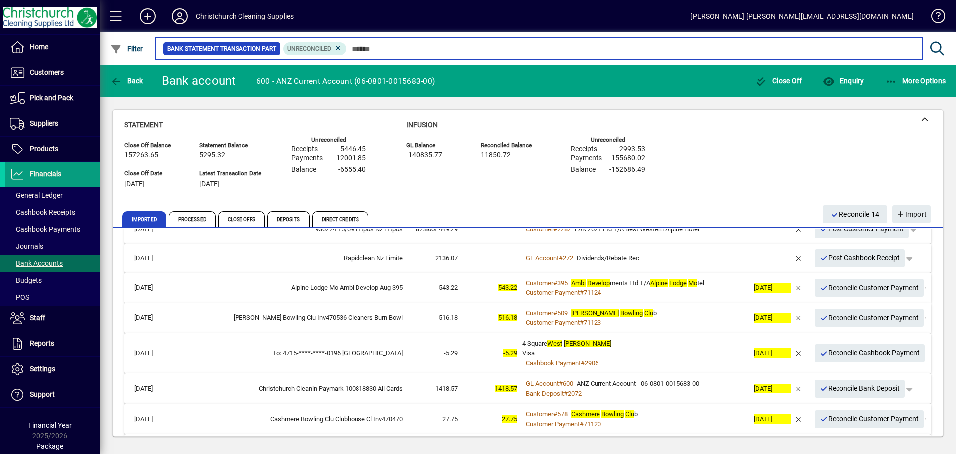
scroll to position [100, 0]
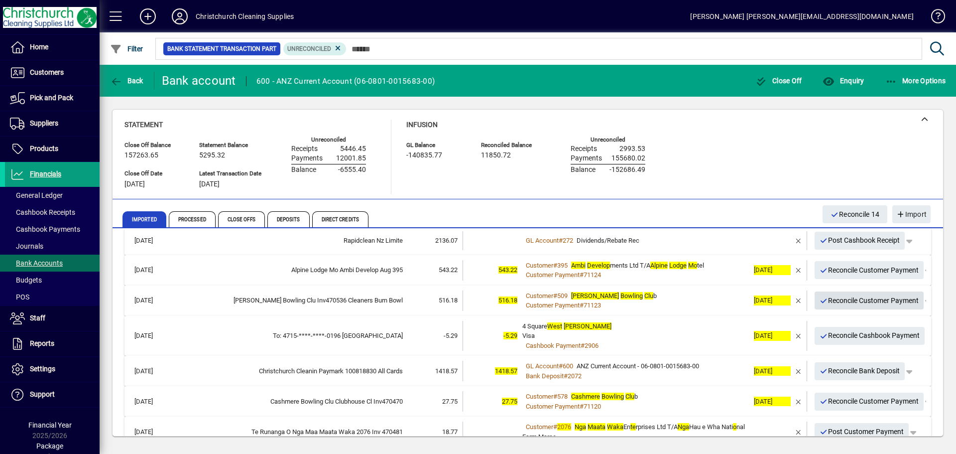
click at [834, 298] on span "Reconcile Customer Payment" at bounding box center [870, 300] width 100 height 16
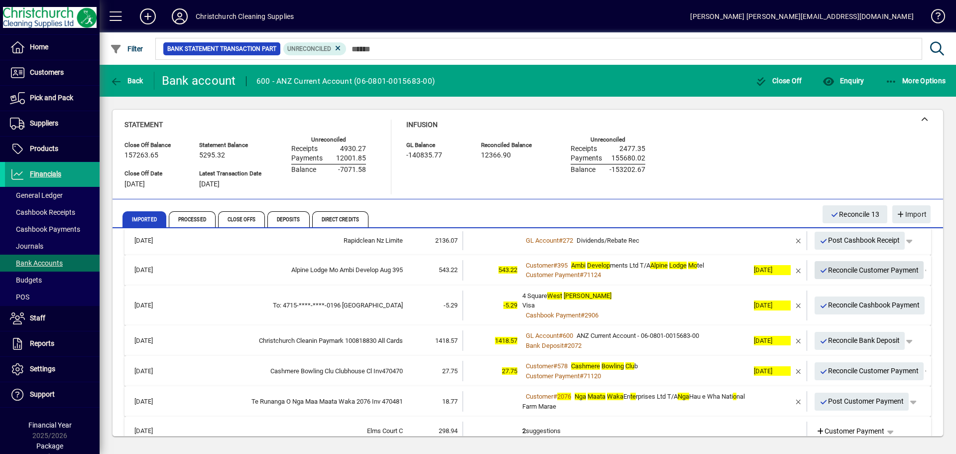
click at [829, 269] on span "Reconcile Customer Payment" at bounding box center [870, 270] width 100 height 16
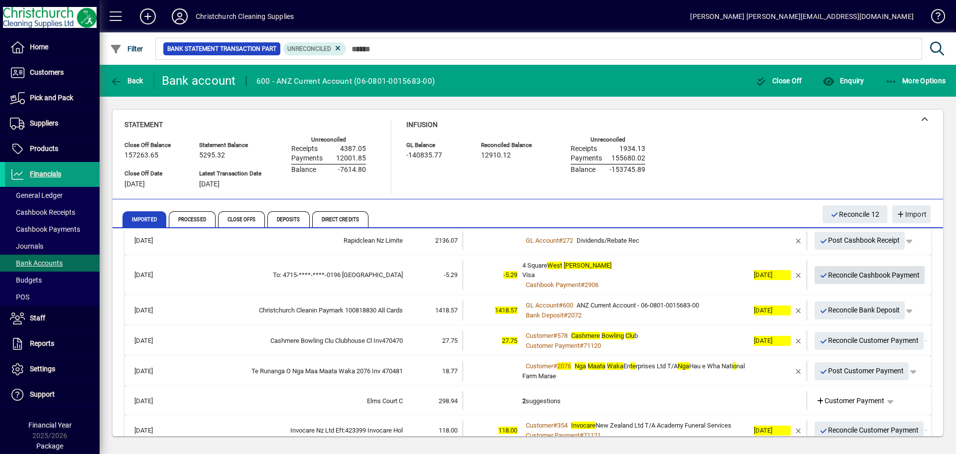
click at [830, 274] on span "Reconcile Cashbook Payment" at bounding box center [870, 275] width 101 height 16
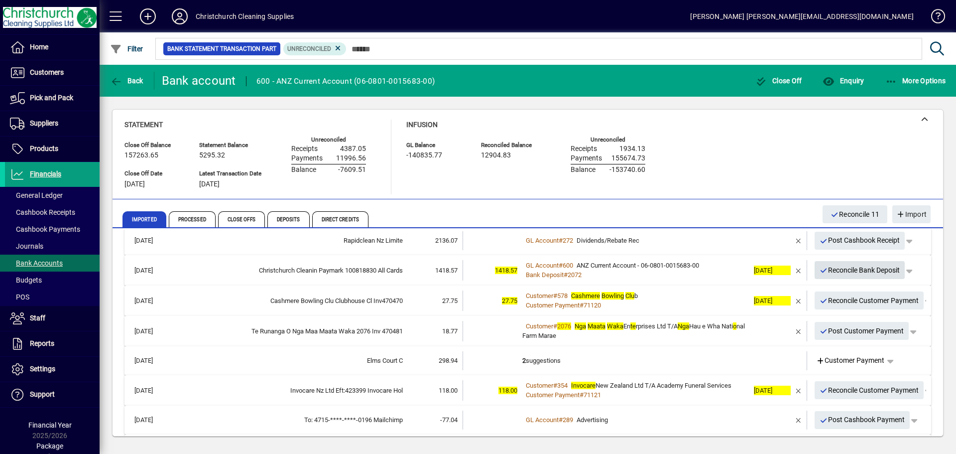
click at [830, 274] on span "Reconcile Bank Deposit" at bounding box center [860, 270] width 81 height 16
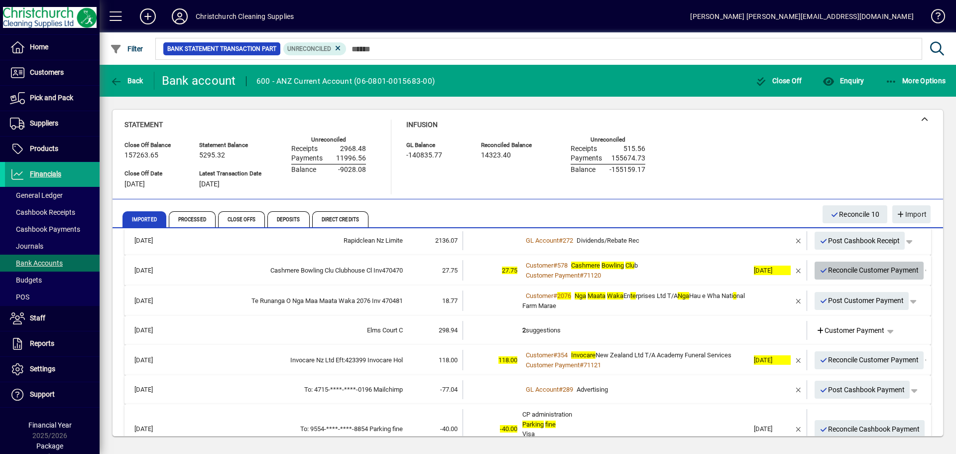
click at [834, 269] on span "Reconcile Customer Payment" at bounding box center [870, 270] width 100 height 16
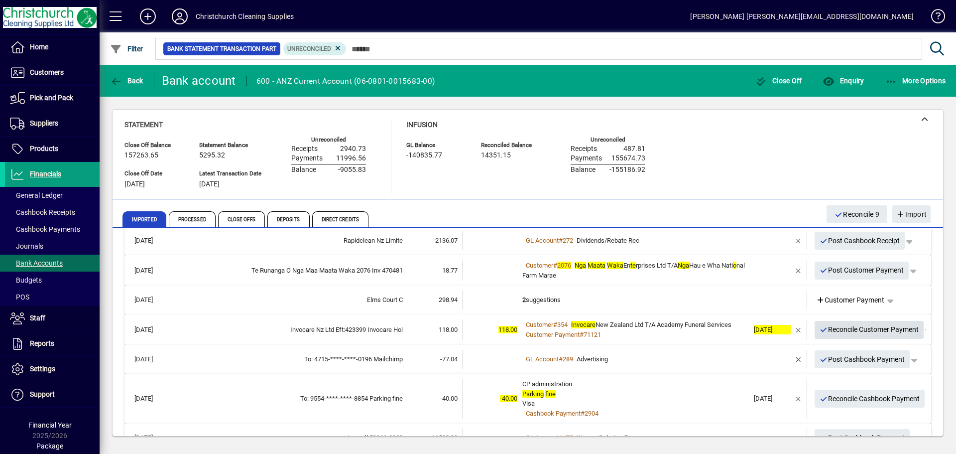
click at [829, 330] on span "Reconcile Customer Payment" at bounding box center [870, 329] width 100 height 16
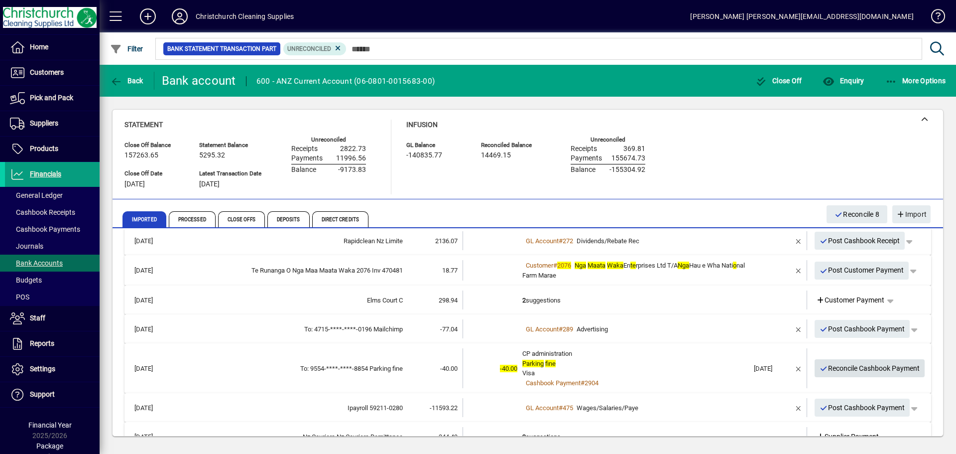
click at [838, 367] on span "Reconcile Cashbook Payment" at bounding box center [870, 368] width 101 height 16
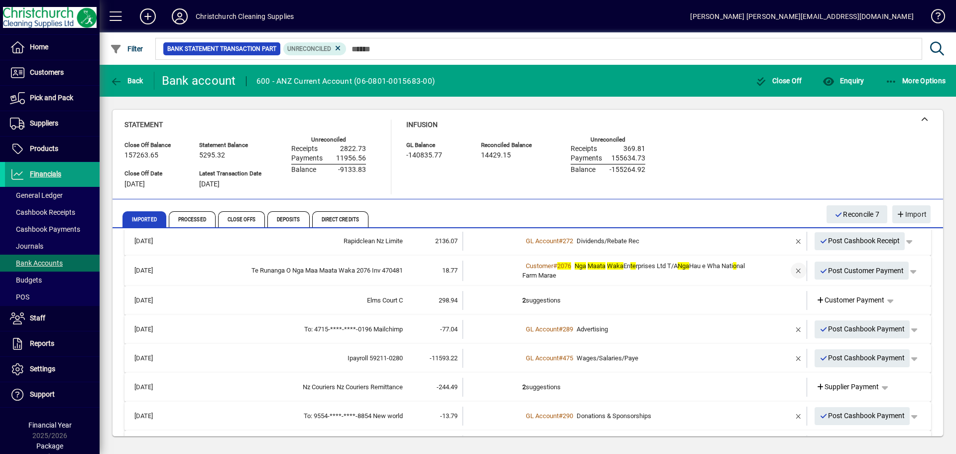
click at [793, 269] on span "button" at bounding box center [799, 271] width 24 height 24
click at [531, 269] on td "2 suggestions" at bounding box center [636, 270] width 227 height 19
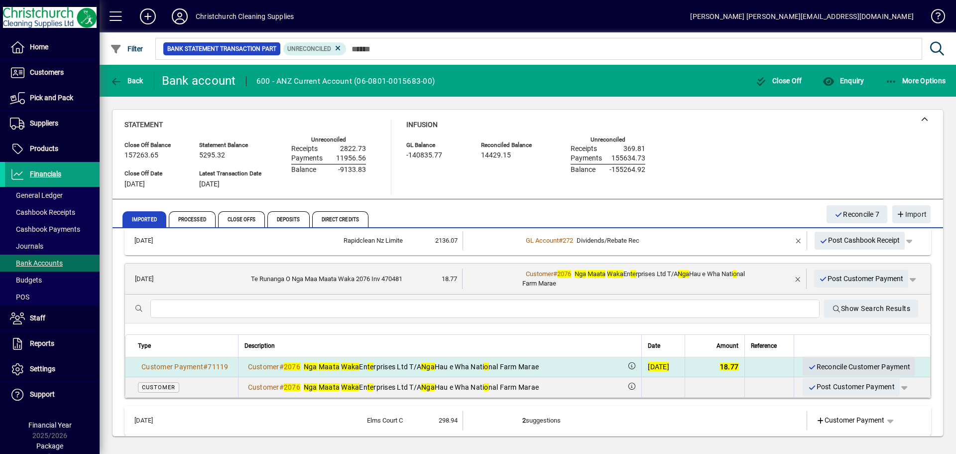
click at [824, 363] on span "Reconcile Customer Payment" at bounding box center [859, 367] width 103 height 16
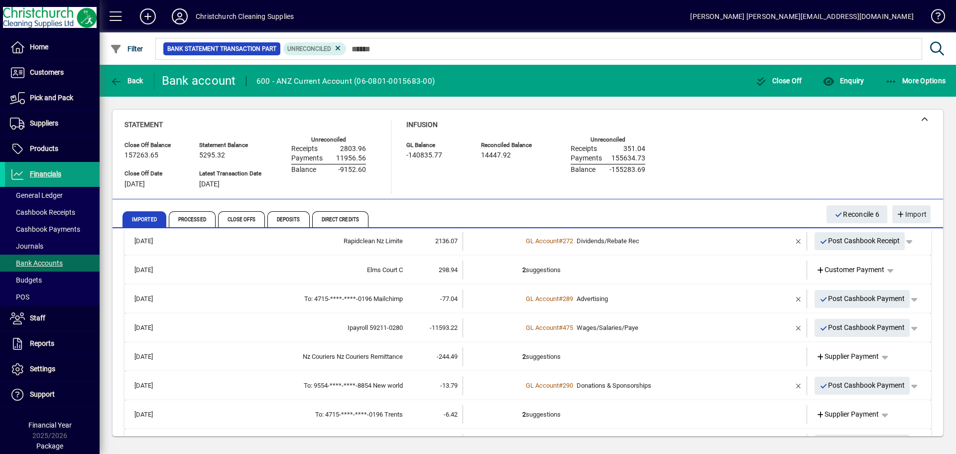
click at [543, 270] on td "2 suggestions" at bounding box center [636, 270] width 227 height 19
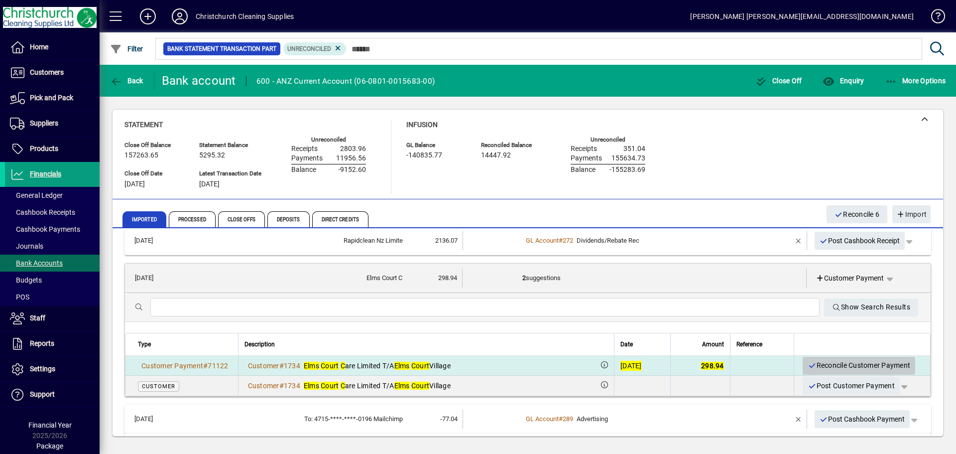
click at [829, 364] on span "Reconcile Customer Payment" at bounding box center [859, 365] width 103 height 16
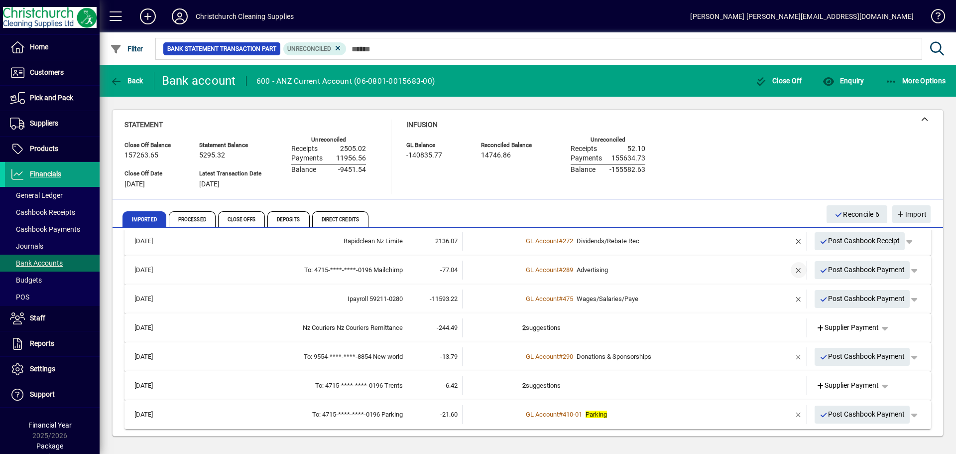
click at [791, 270] on span "button" at bounding box center [799, 270] width 24 height 24
click at [549, 270] on td "2 suggestions" at bounding box center [636, 270] width 227 height 19
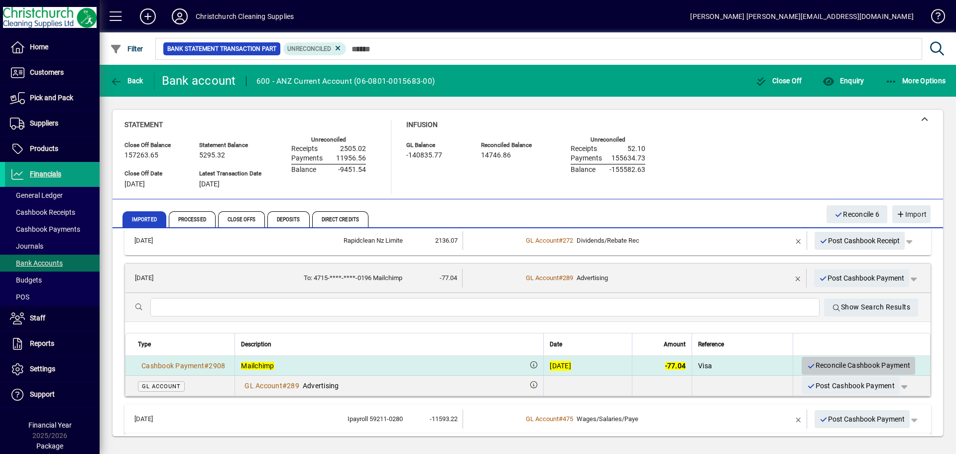
click at [838, 362] on span "Reconcile Cashbook Payment" at bounding box center [859, 365] width 104 height 16
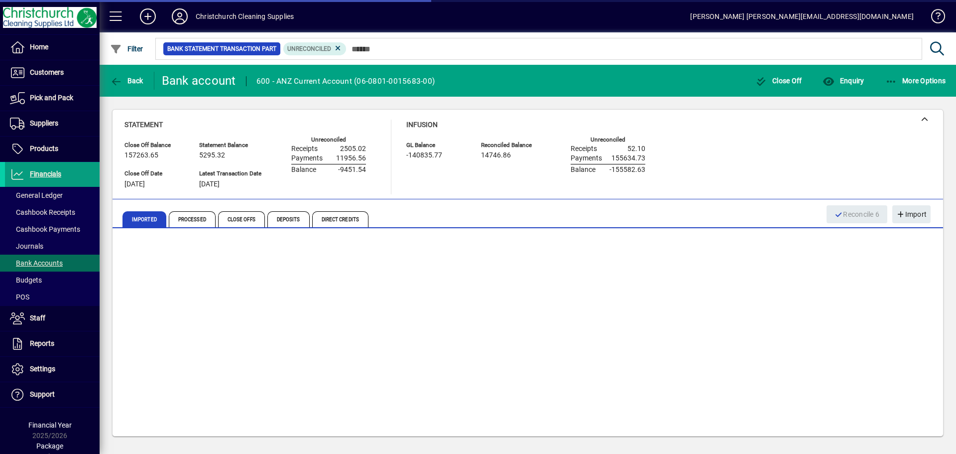
scroll to position [72, 0]
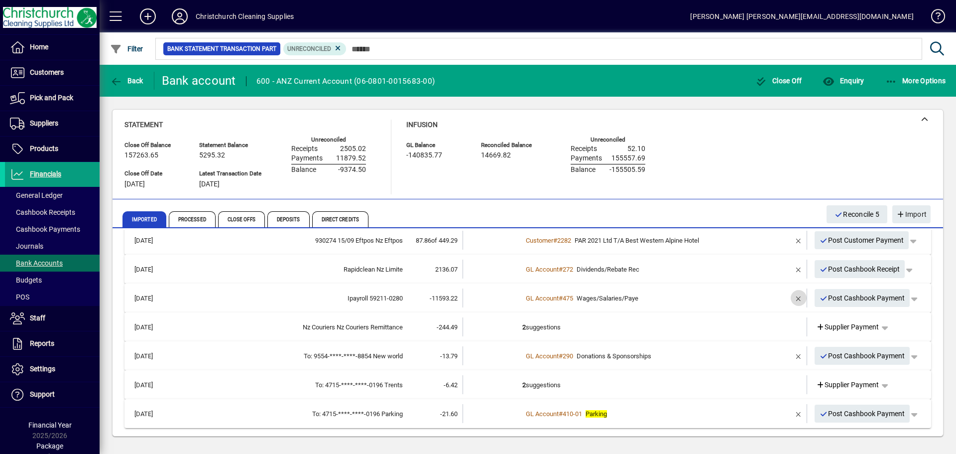
click at [790, 298] on span "button" at bounding box center [799, 298] width 24 height 24
click at [542, 296] on td "2 suggestions" at bounding box center [636, 297] width 227 height 19
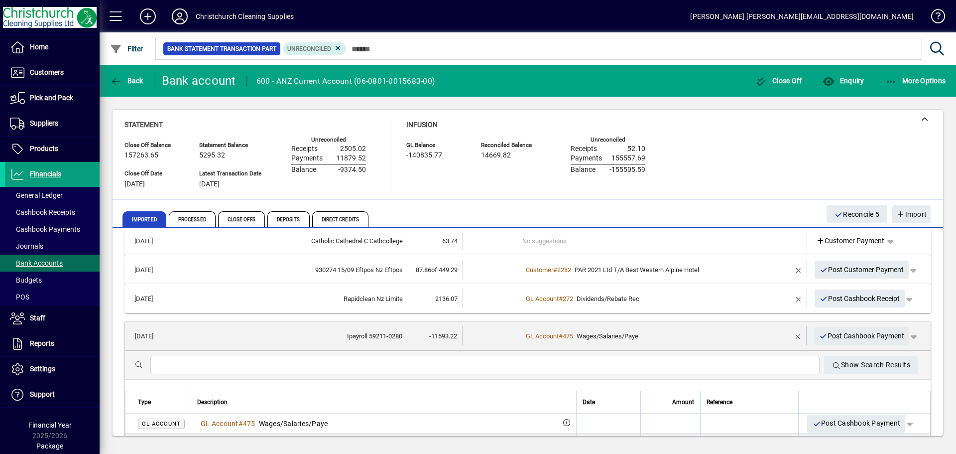
scroll to position [0, 0]
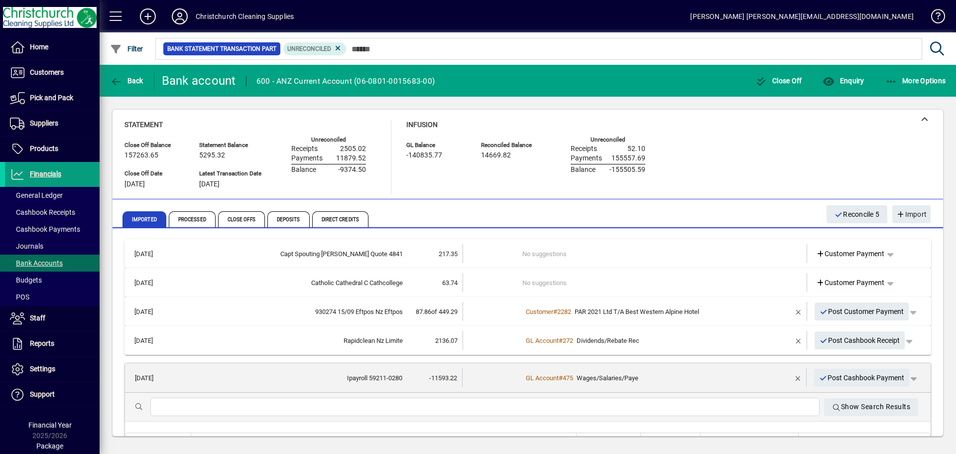
click at [621, 380] on span "Wages/Salaries/Paye" at bounding box center [608, 377] width 62 height 7
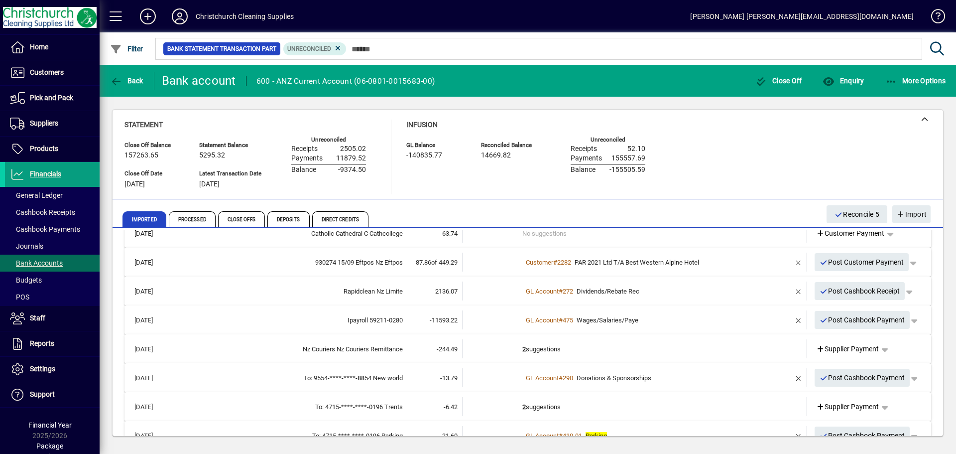
scroll to position [72, 0]
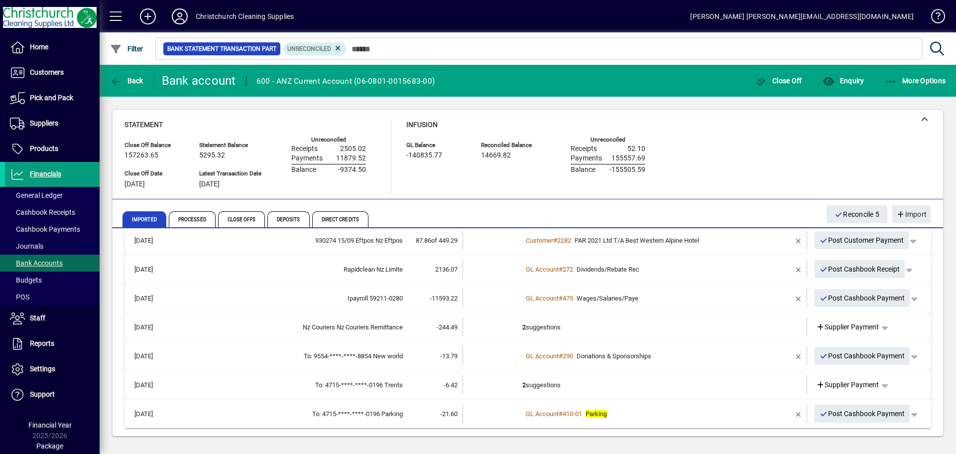
click at [535, 326] on td "2 suggestions" at bounding box center [636, 326] width 227 height 19
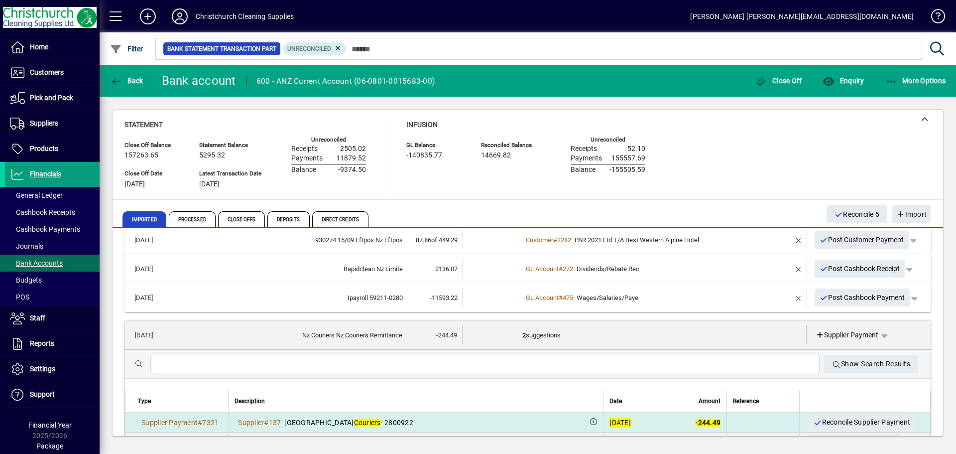
click at [844, 417] on span "Reconcile Supplier Payment" at bounding box center [861, 422] width 97 height 16
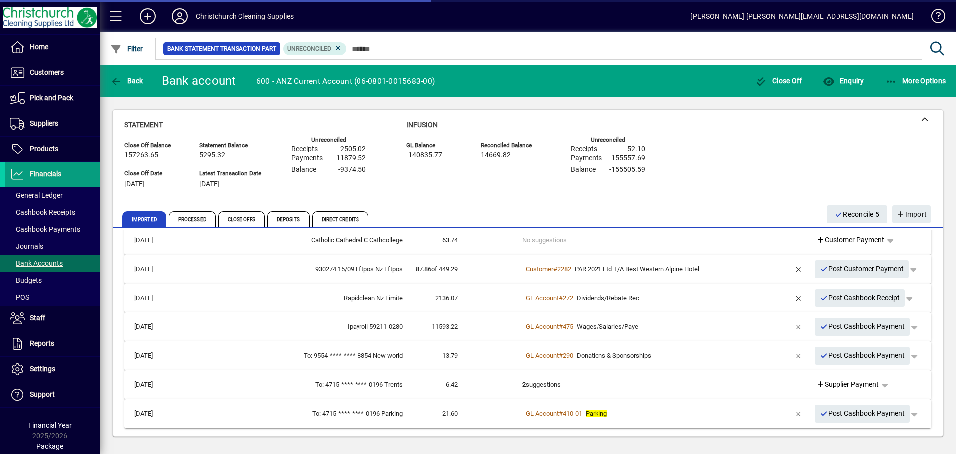
scroll to position [43, 0]
click at [790, 410] on span "button" at bounding box center [799, 414] width 24 height 24
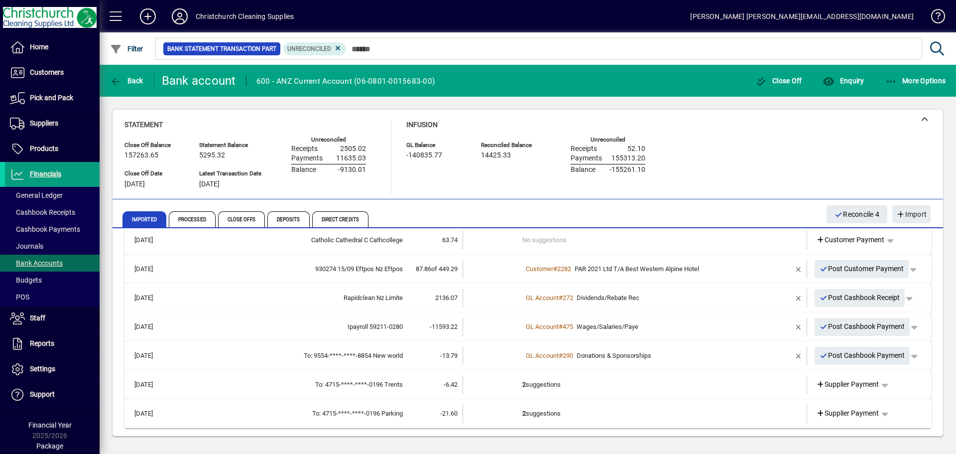
click at [555, 412] on td "2 suggestions" at bounding box center [636, 413] width 227 height 19
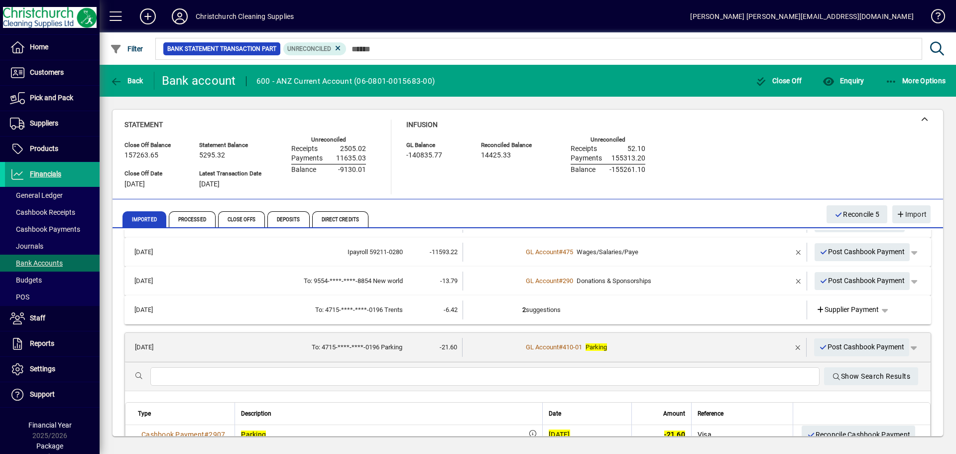
scroll to position [143, 0]
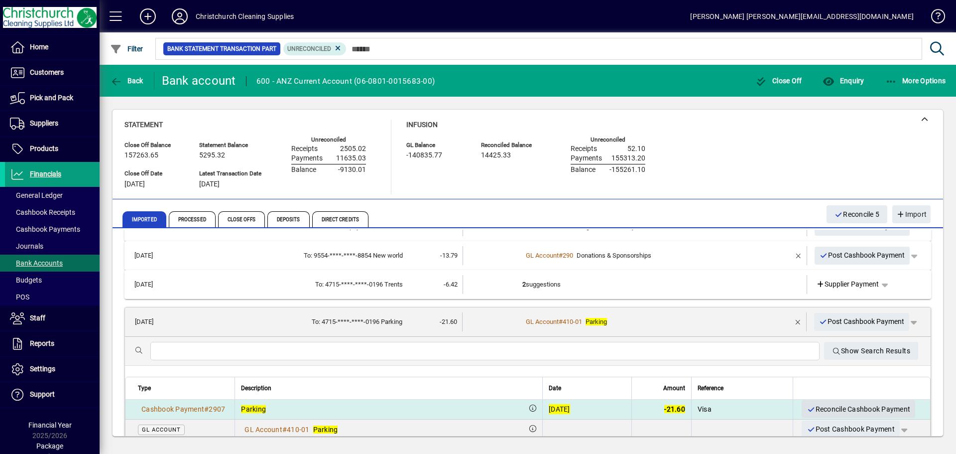
click at [834, 405] on span "Reconcile Cashbook Payment" at bounding box center [859, 409] width 104 height 16
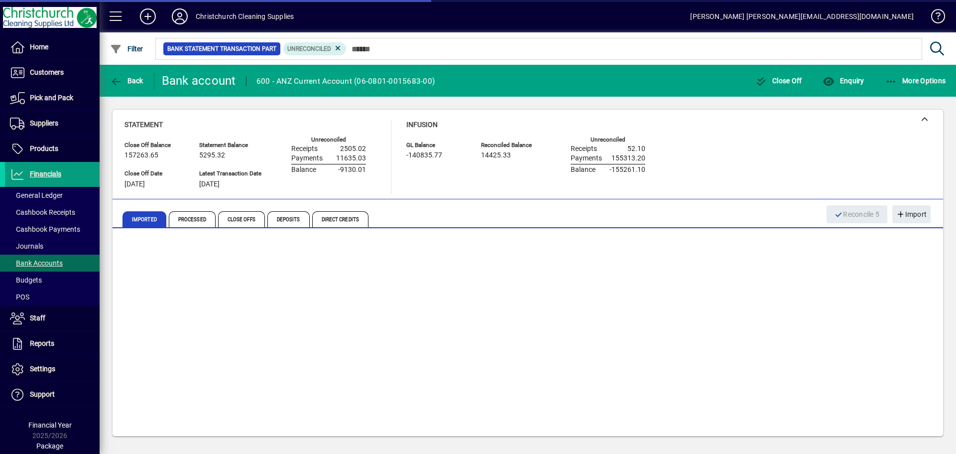
scroll to position [14, 0]
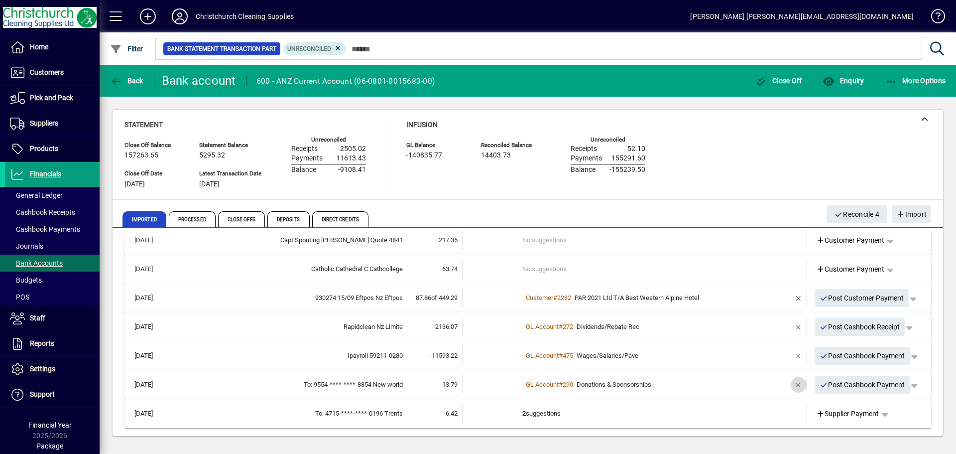
click at [791, 383] on span "button" at bounding box center [799, 385] width 24 height 24
click at [539, 385] on td "2 suggestions" at bounding box center [636, 384] width 227 height 19
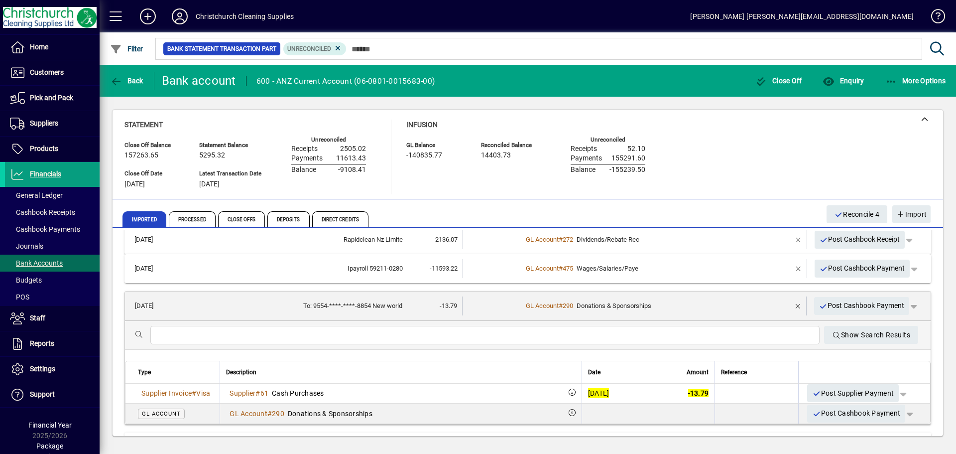
scroll to position [114, 0]
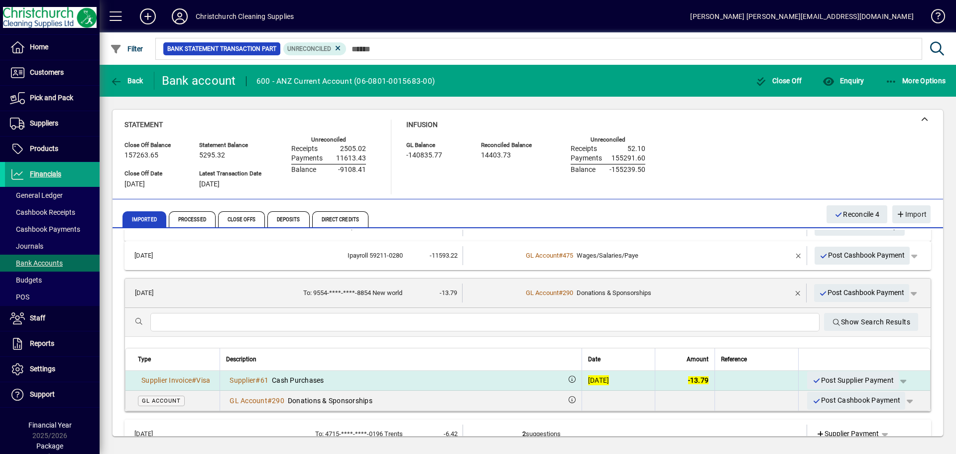
click at [362, 376] on div "Supplier # 61 Cash Purchases" at bounding box center [401, 380] width 350 height 10
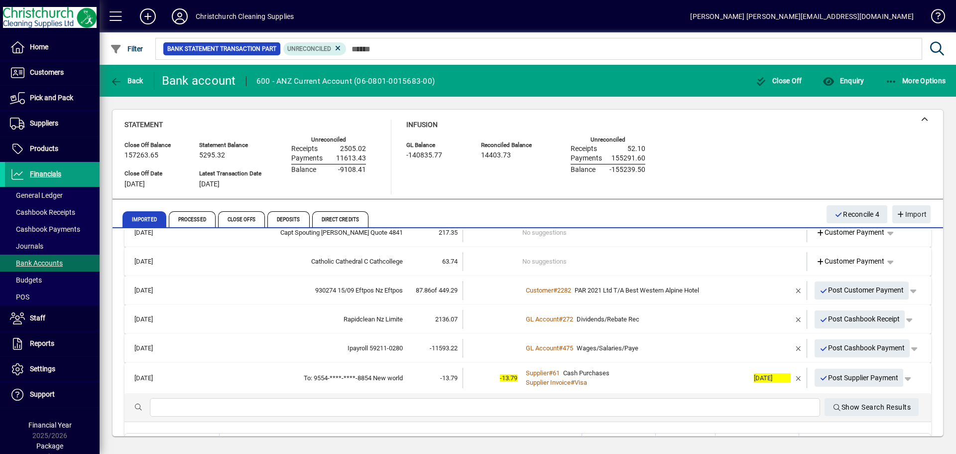
scroll to position [16, 0]
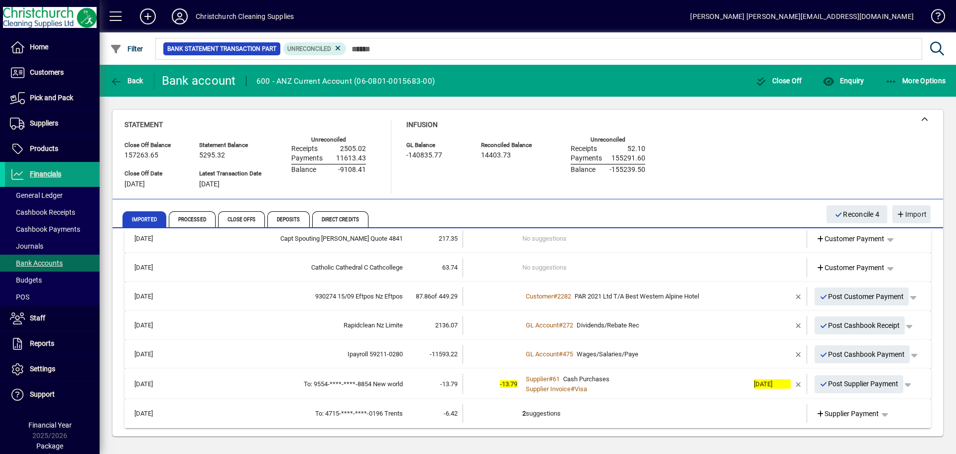
click at [557, 411] on td "2 suggestions" at bounding box center [636, 413] width 227 height 19
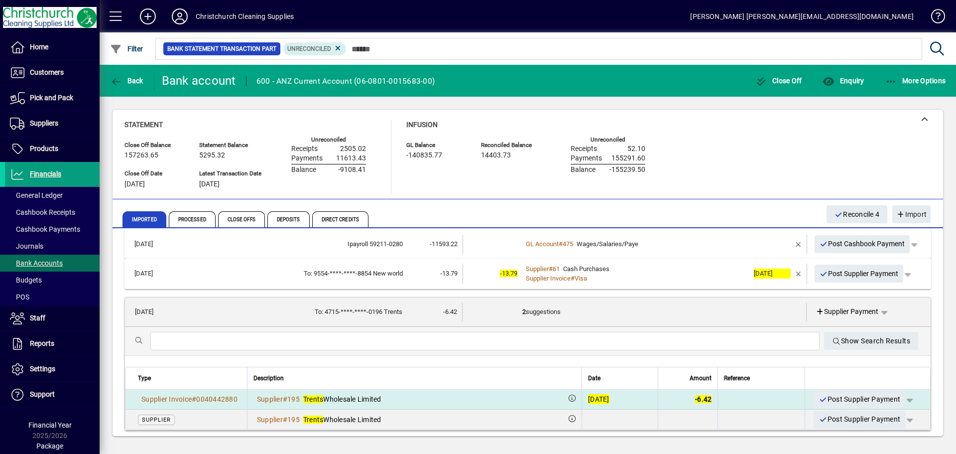
scroll to position [135, 0]
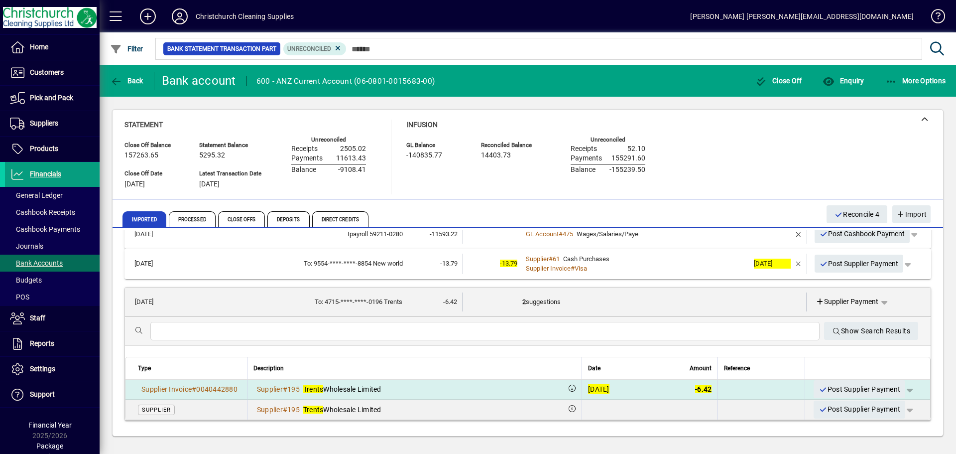
click at [428, 382] on td "Supplier # 195 Trents Wholesale Limited" at bounding box center [414, 390] width 335 height 20
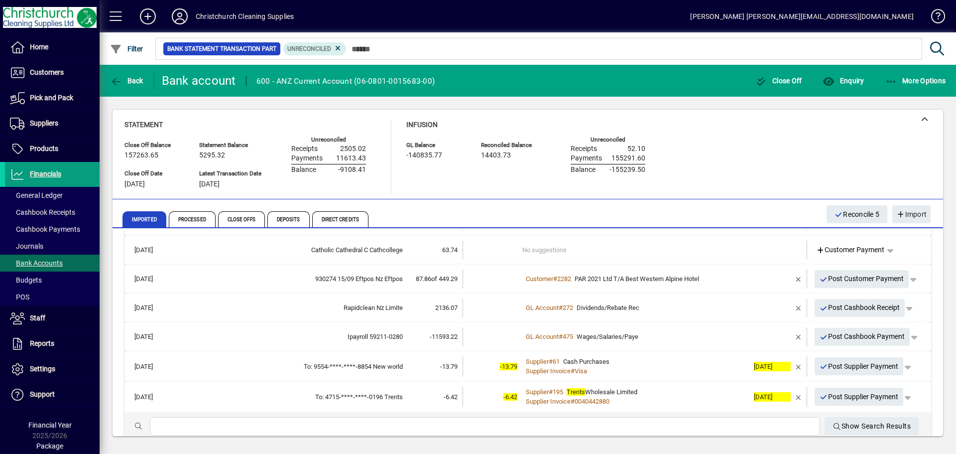
scroll to position [17, 0]
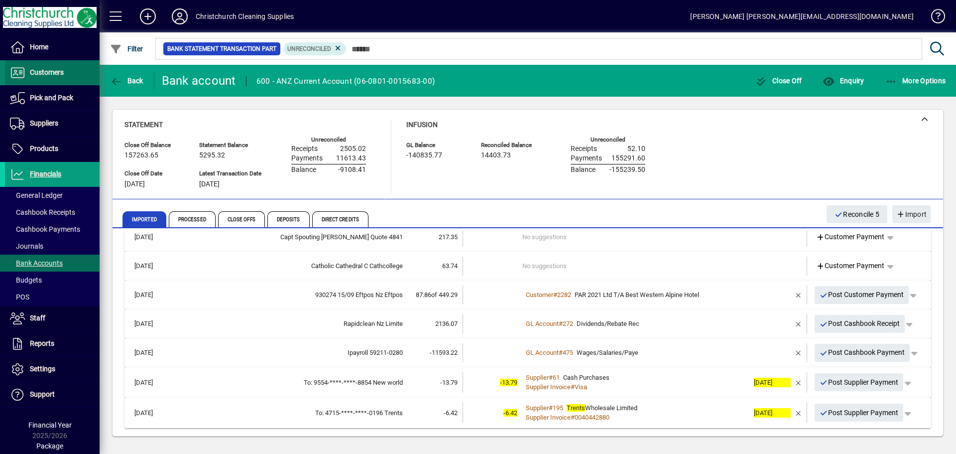
click at [61, 73] on span "Customers" at bounding box center [47, 72] width 34 height 8
